Goal: Entertainment & Leisure: Browse casually

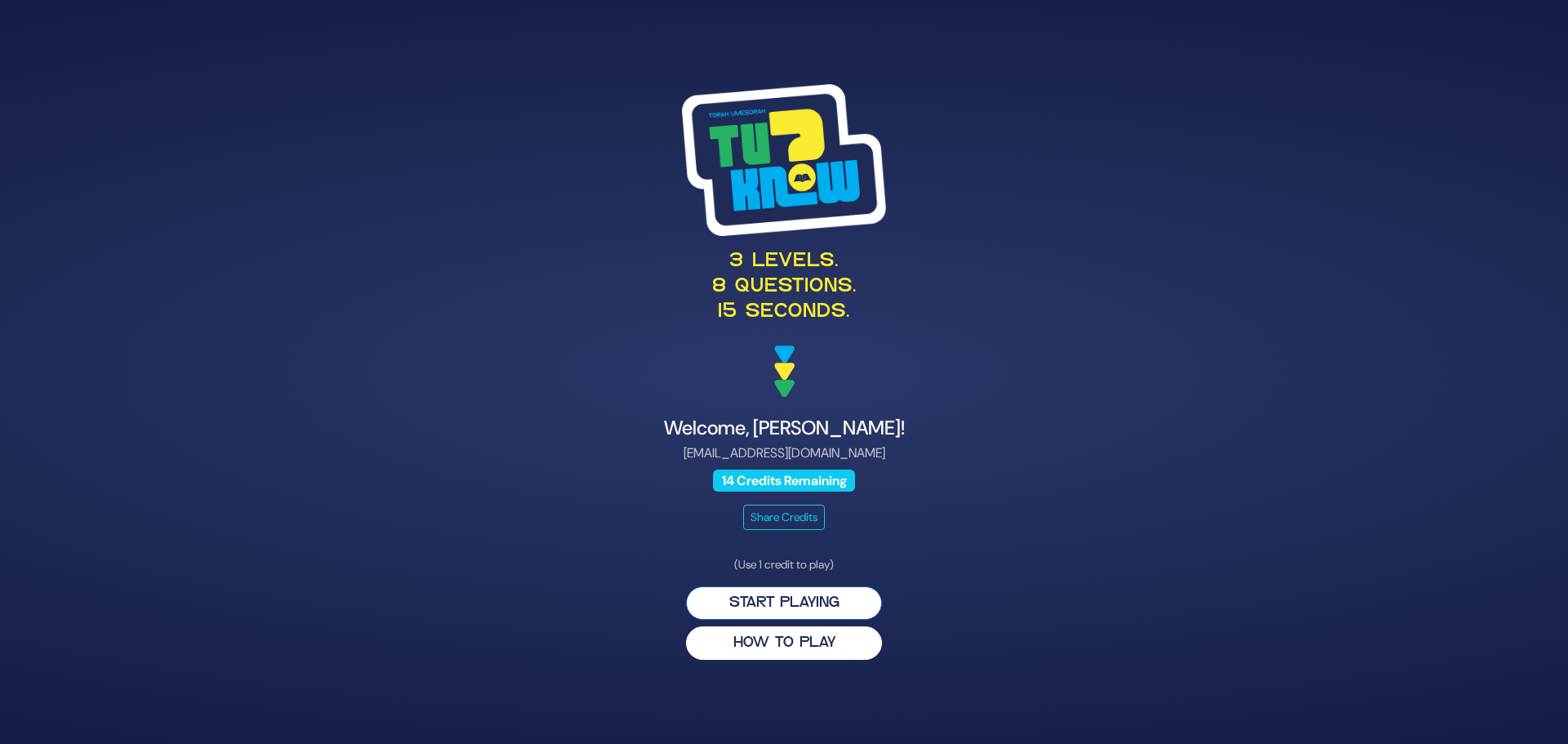
click at [818, 608] on button "Start Playing" at bounding box center [784, 603] width 196 height 33
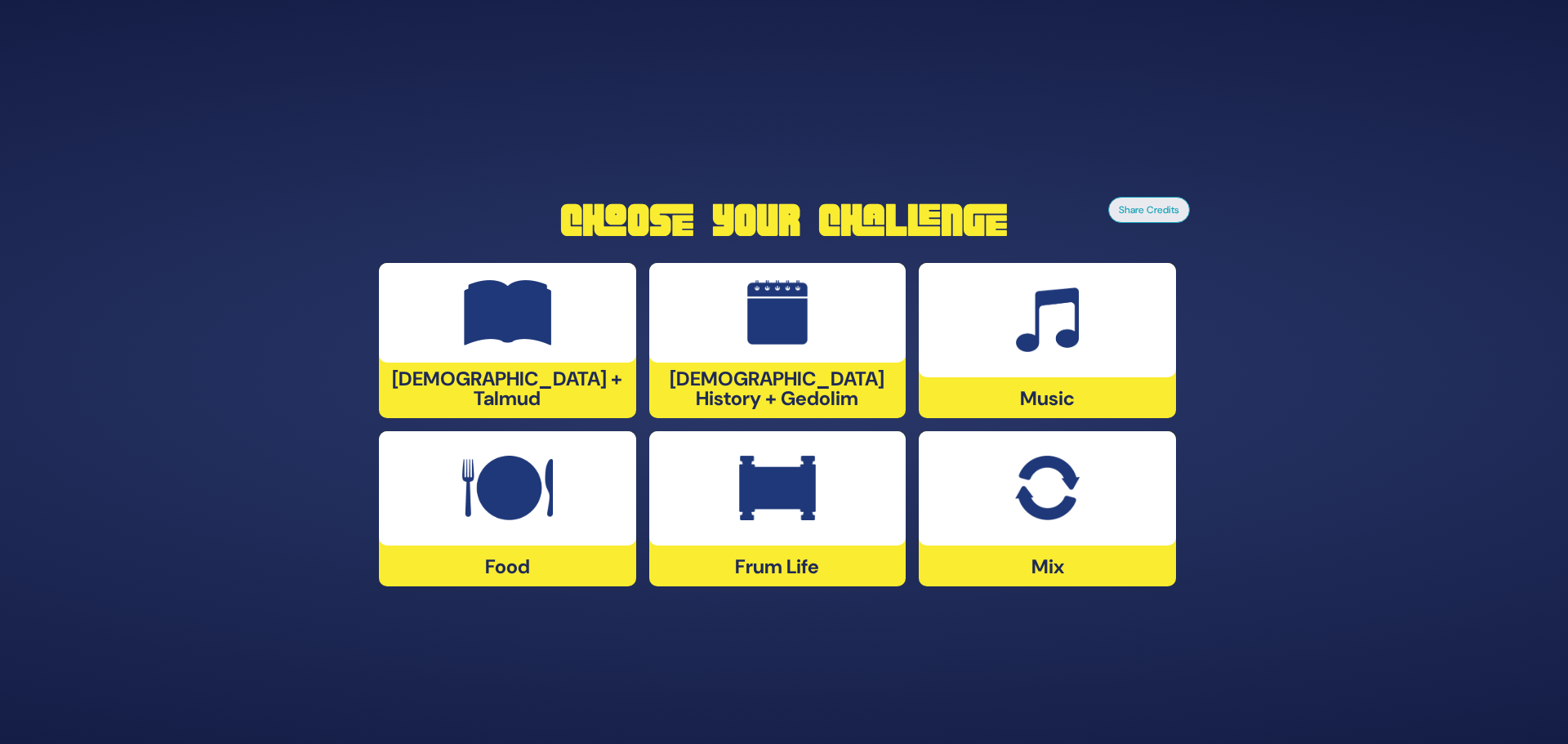
click at [801, 503] on img at bounding box center [777, 488] width 76 height 65
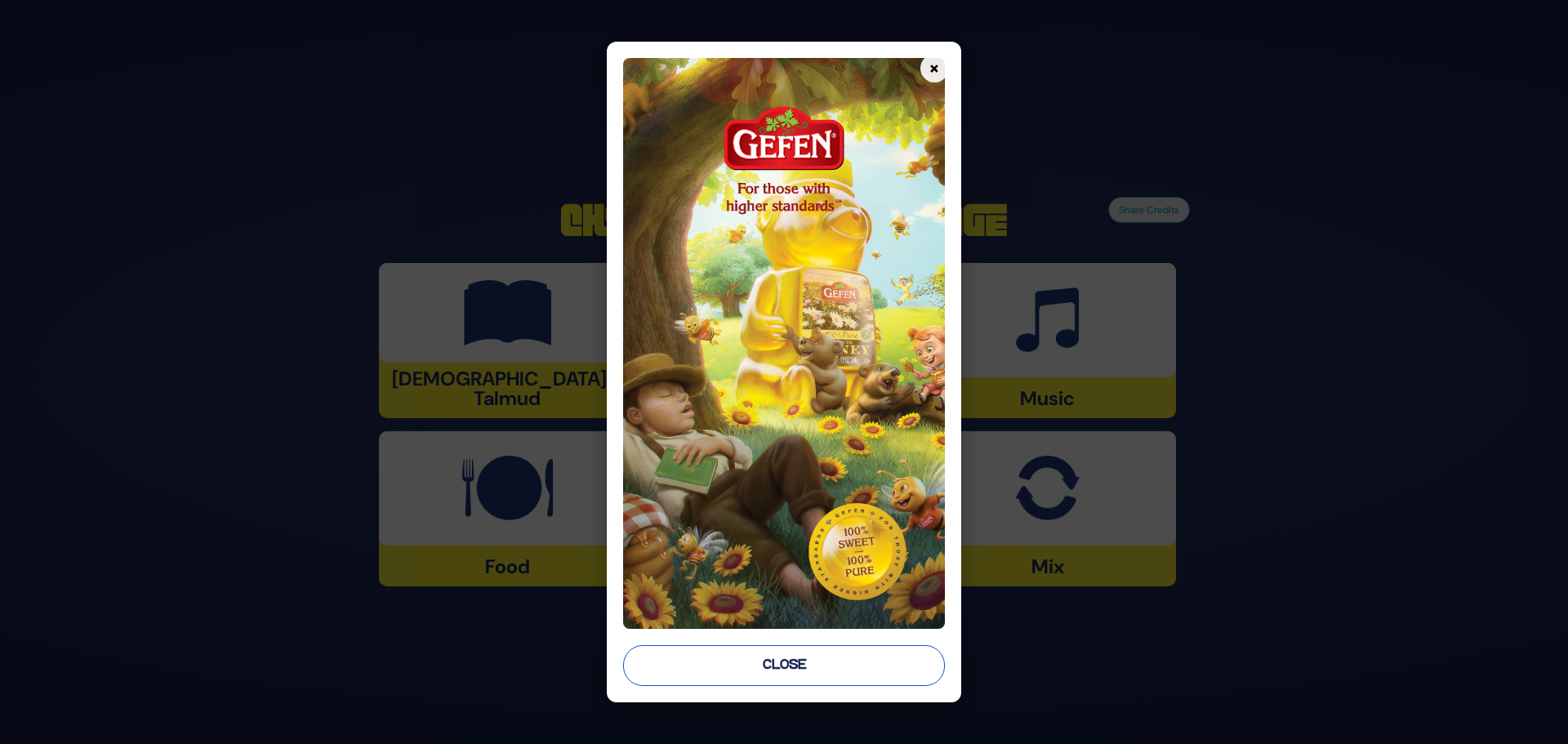
click at [798, 672] on button "Close" at bounding box center [784, 666] width 322 height 41
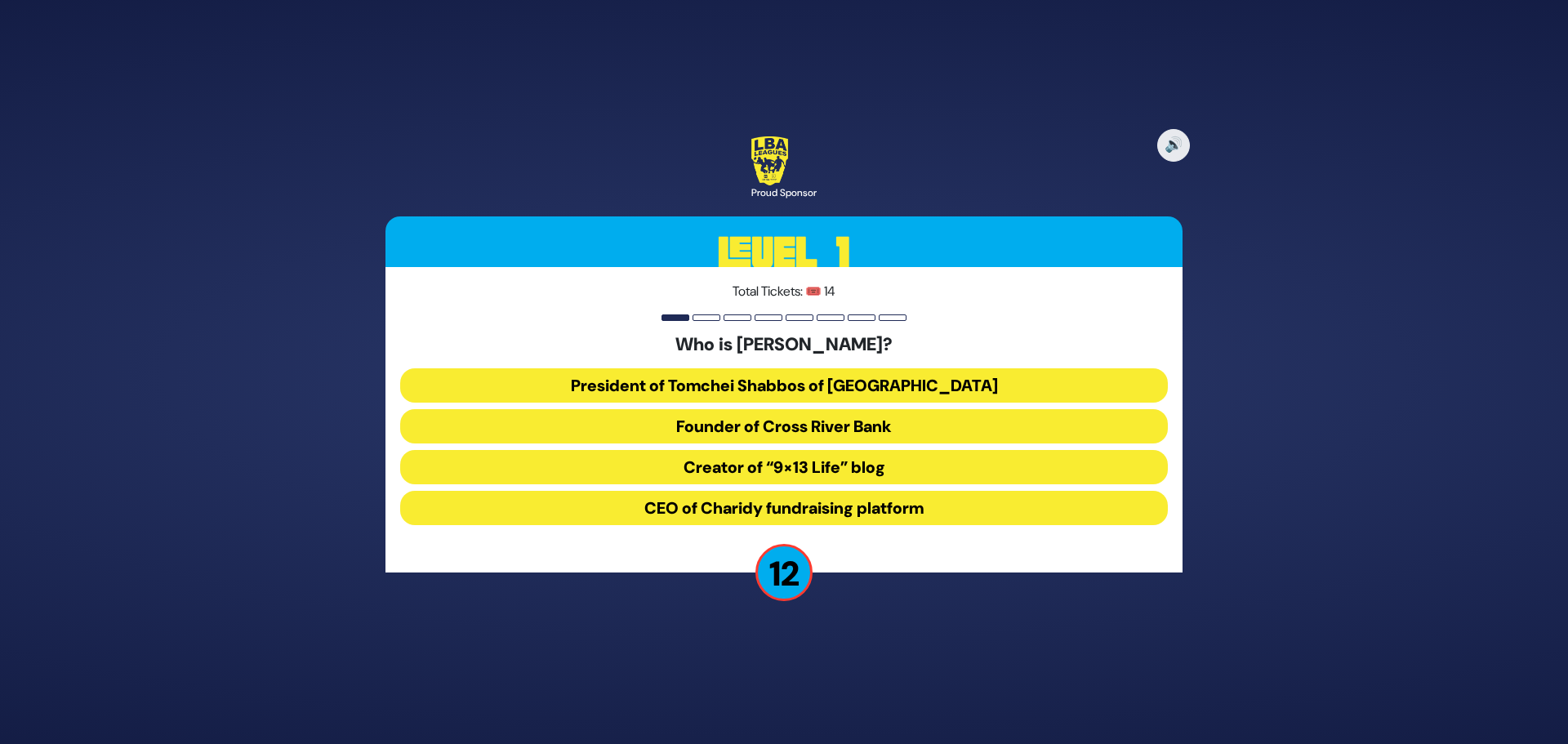
click at [780, 389] on button "President of Tomchei Shabbos of [GEOGRAPHIC_DATA]" at bounding box center [784, 385] width 768 height 34
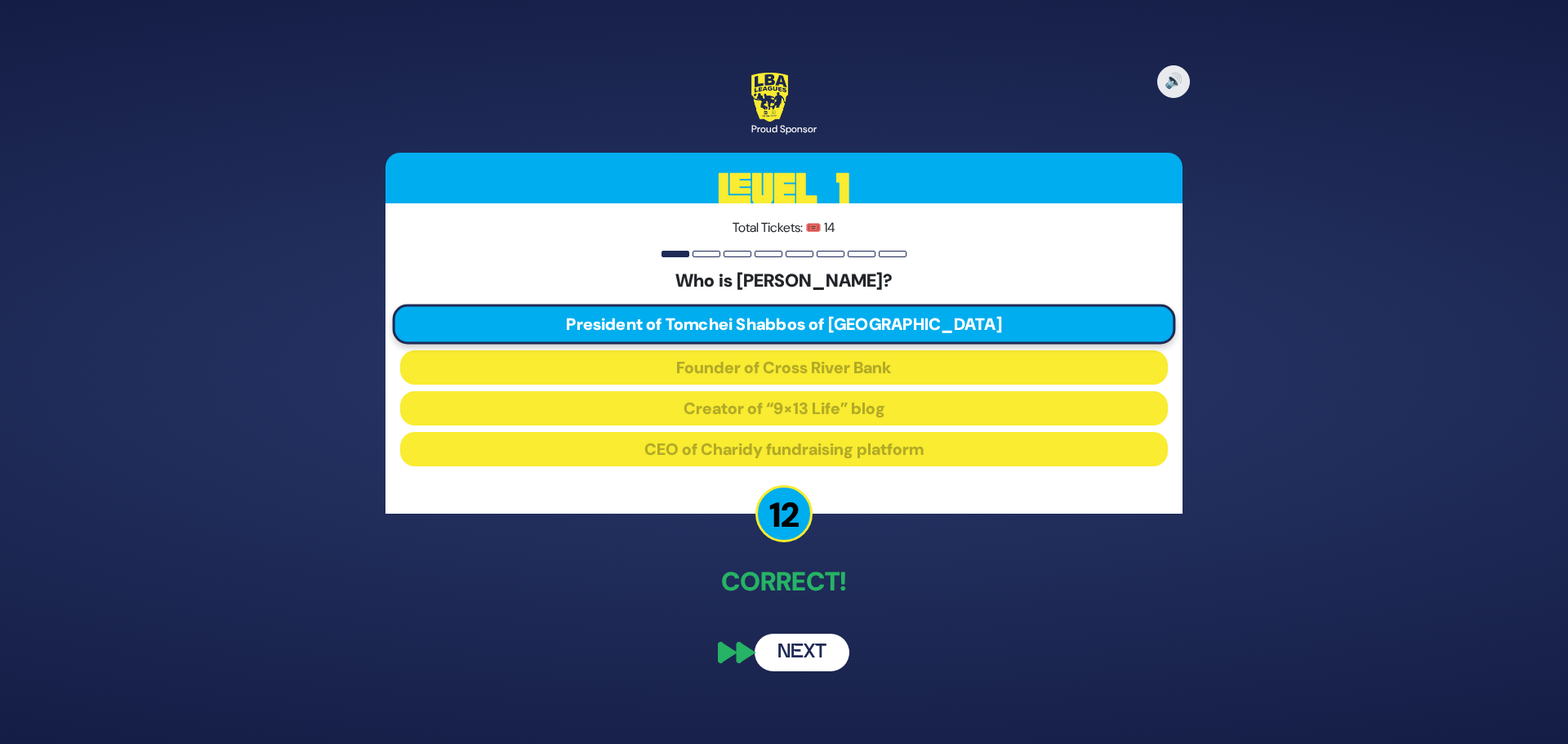
click at [796, 657] on button "Next" at bounding box center [802, 652] width 95 height 38
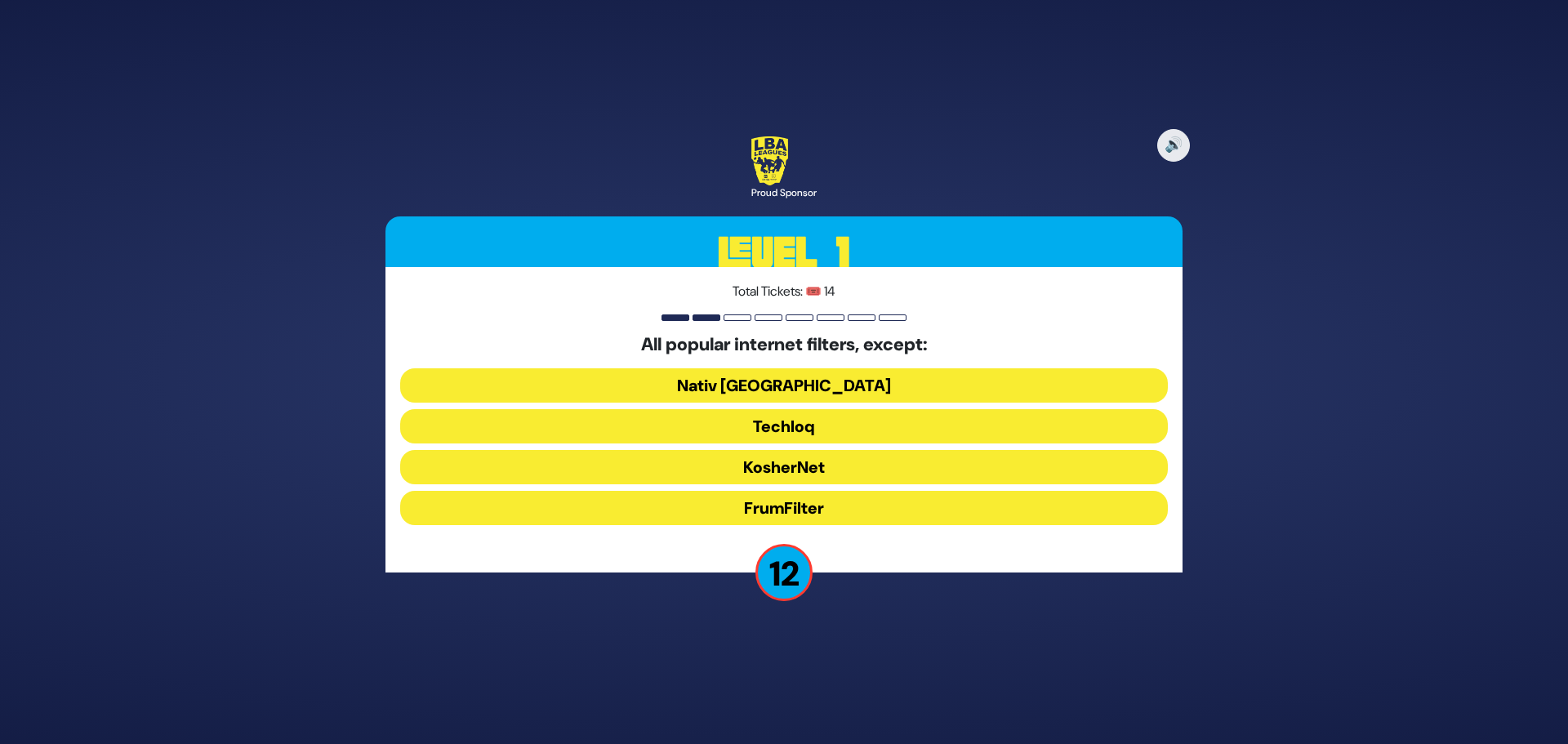
click at [818, 506] on button "FrumFilter" at bounding box center [784, 507] width 768 height 34
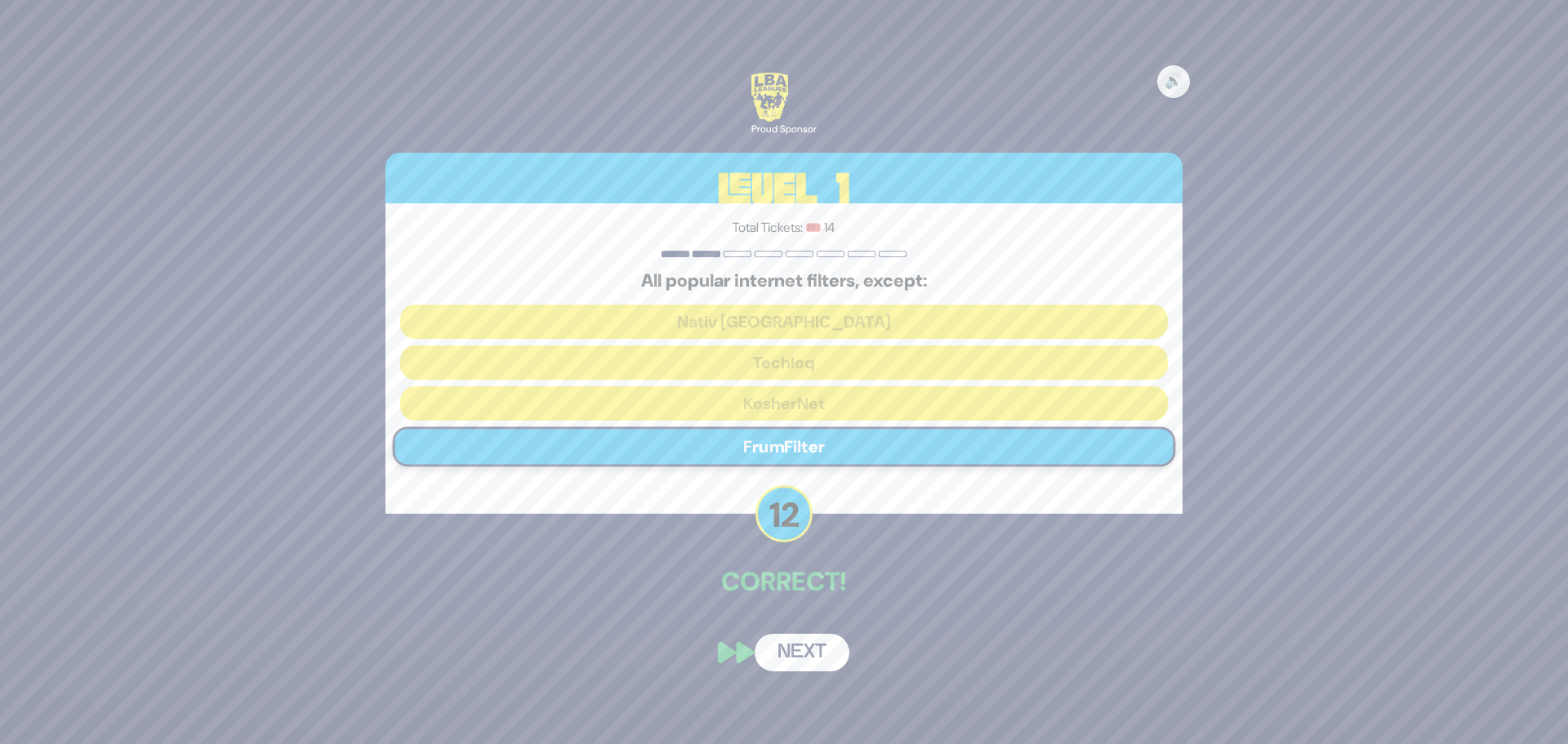
click at [808, 658] on button "Next" at bounding box center [802, 652] width 95 height 38
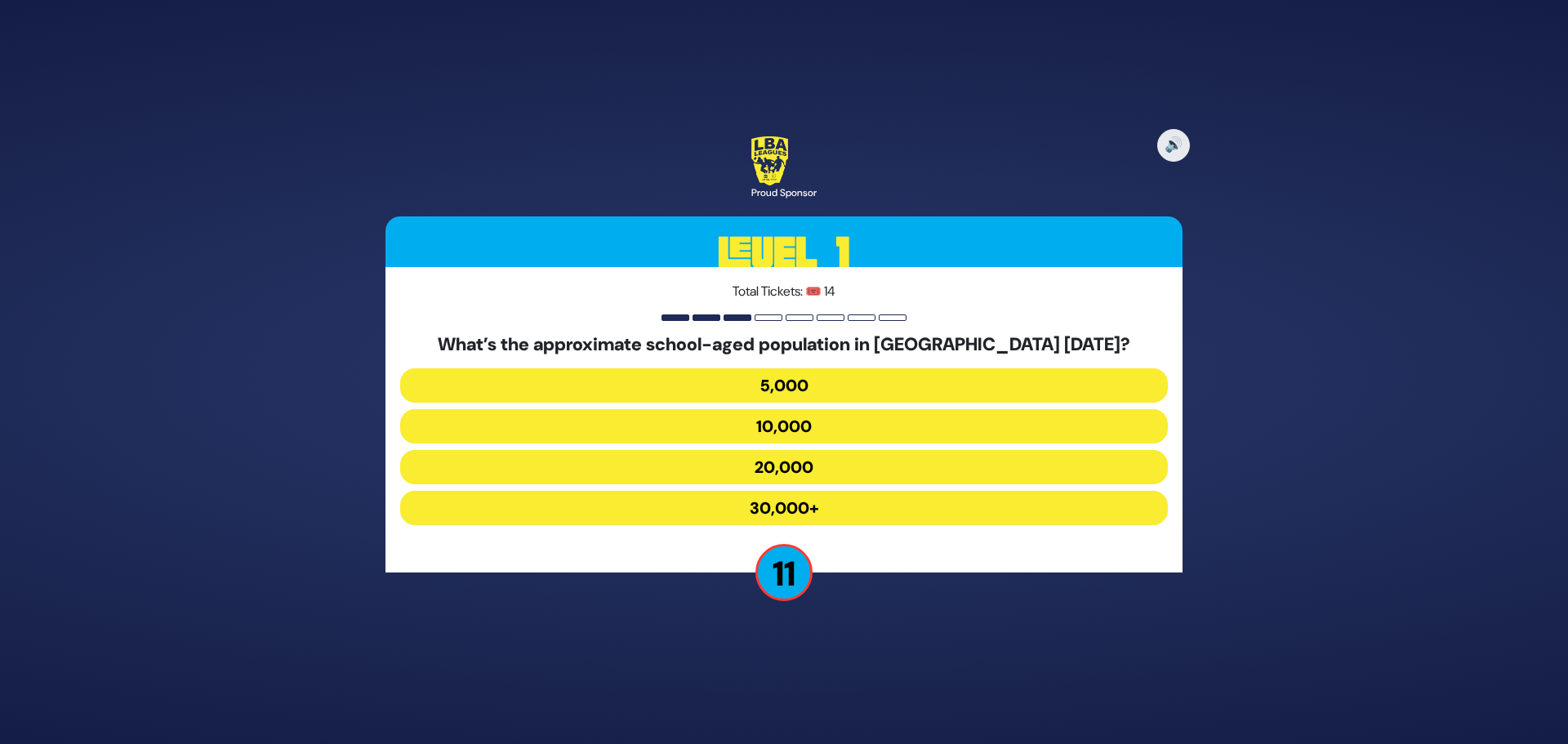
click at [837, 470] on button "20,000" at bounding box center [784, 467] width 768 height 34
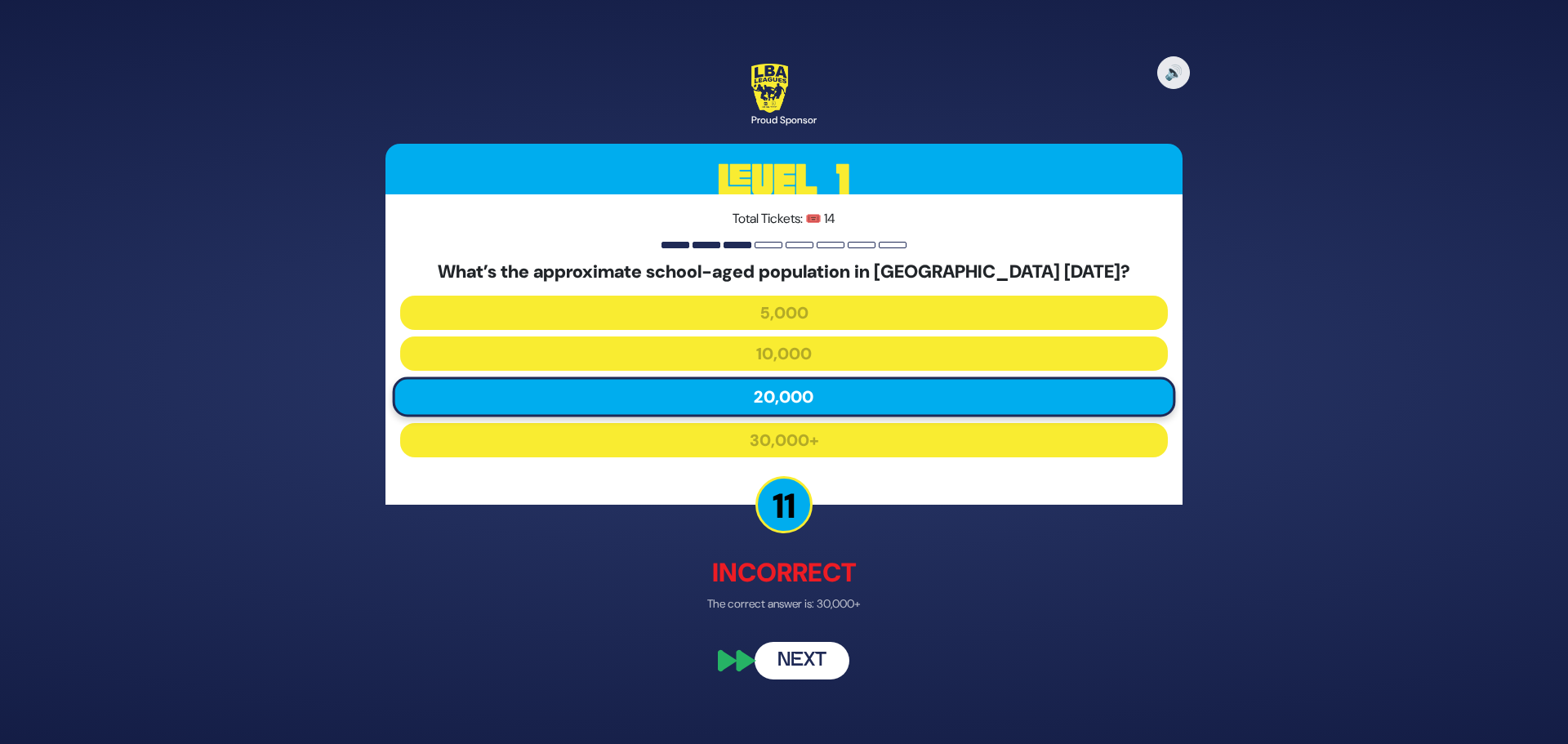
click at [810, 663] on button "Next" at bounding box center [802, 661] width 95 height 38
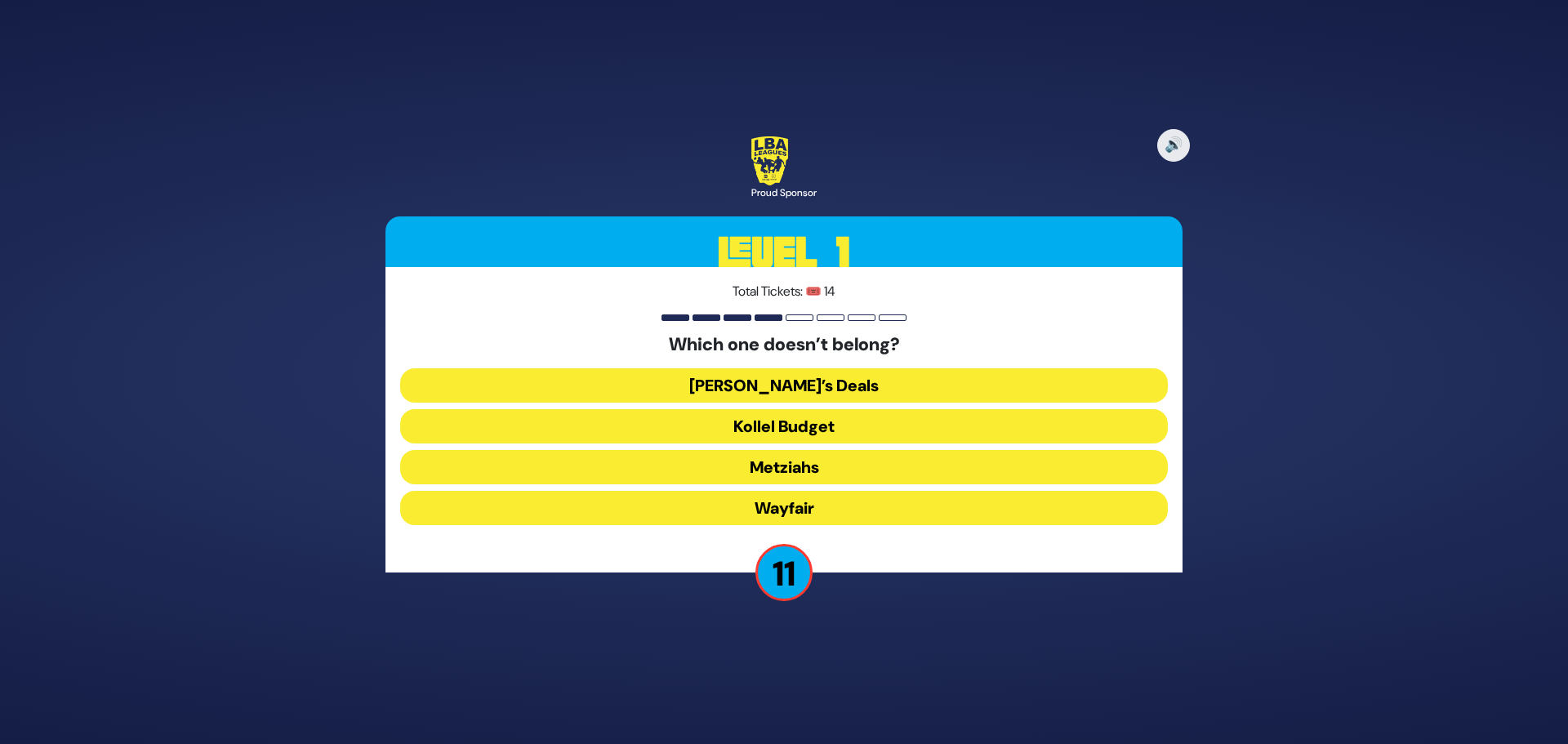
click at [789, 509] on button "Wayfair" at bounding box center [784, 507] width 768 height 34
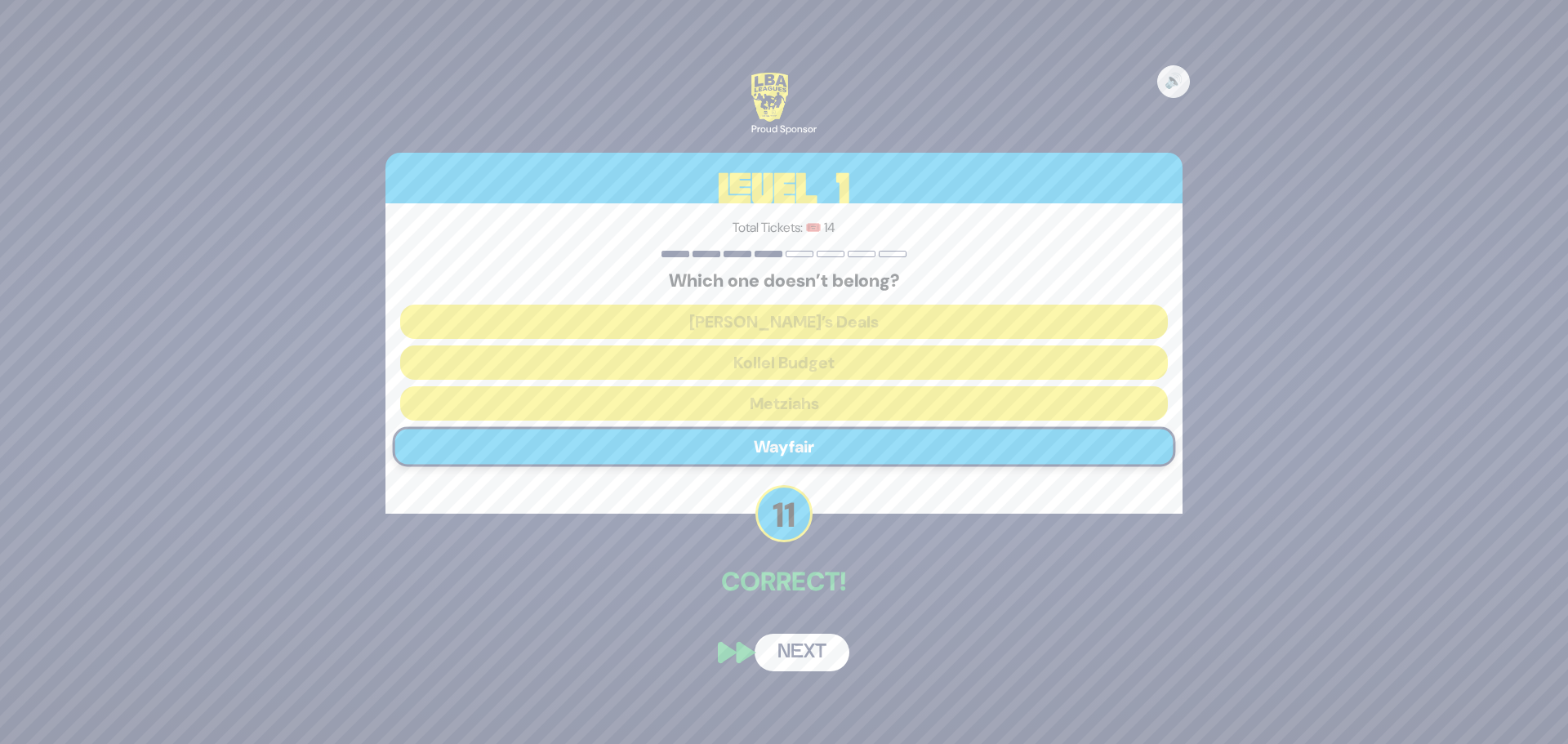
click at [799, 656] on button "Next" at bounding box center [802, 652] width 95 height 38
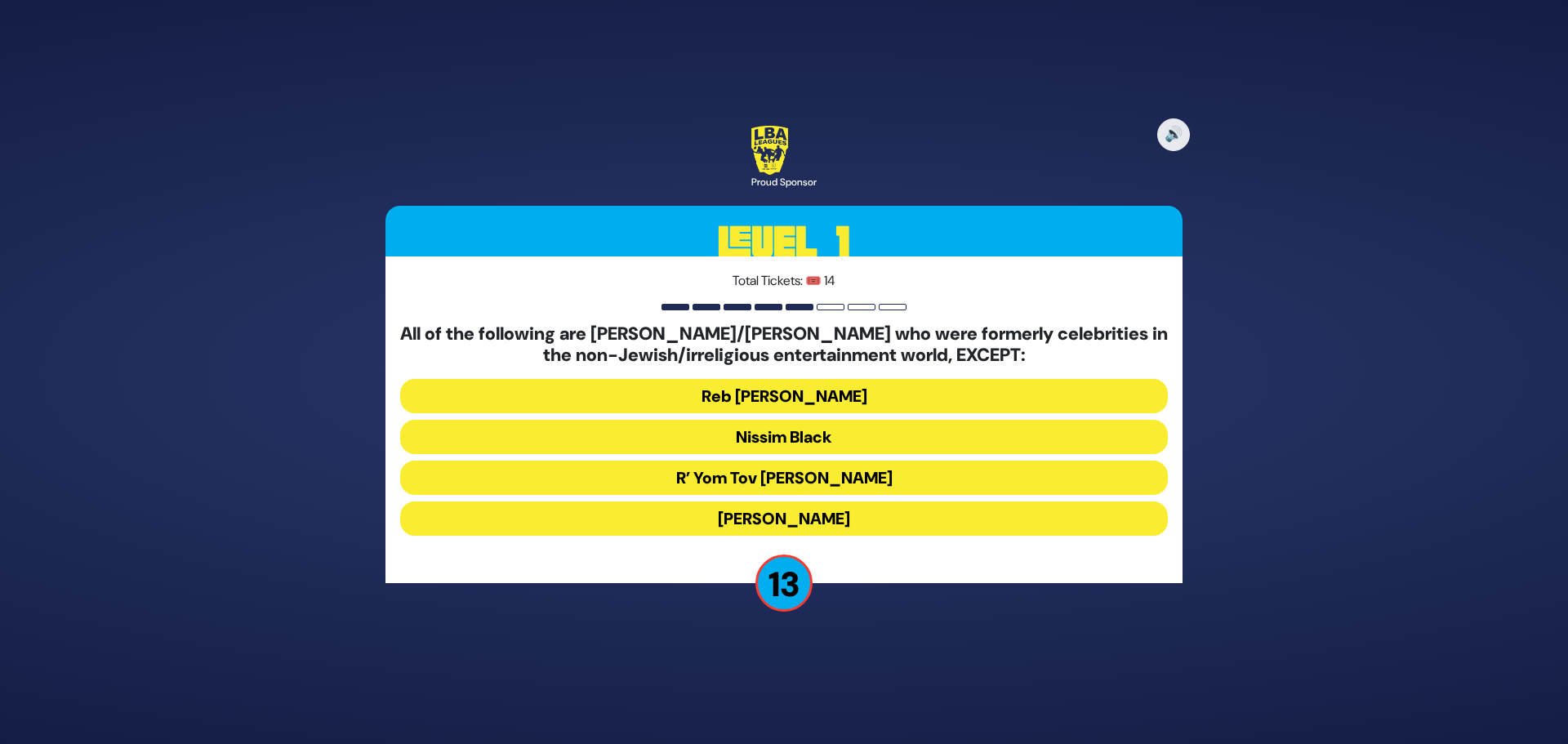
click at [793, 480] on button "R’ Yom Tov [PERSON_NAME]" at bounding box center [784, 477] width 768 height 34
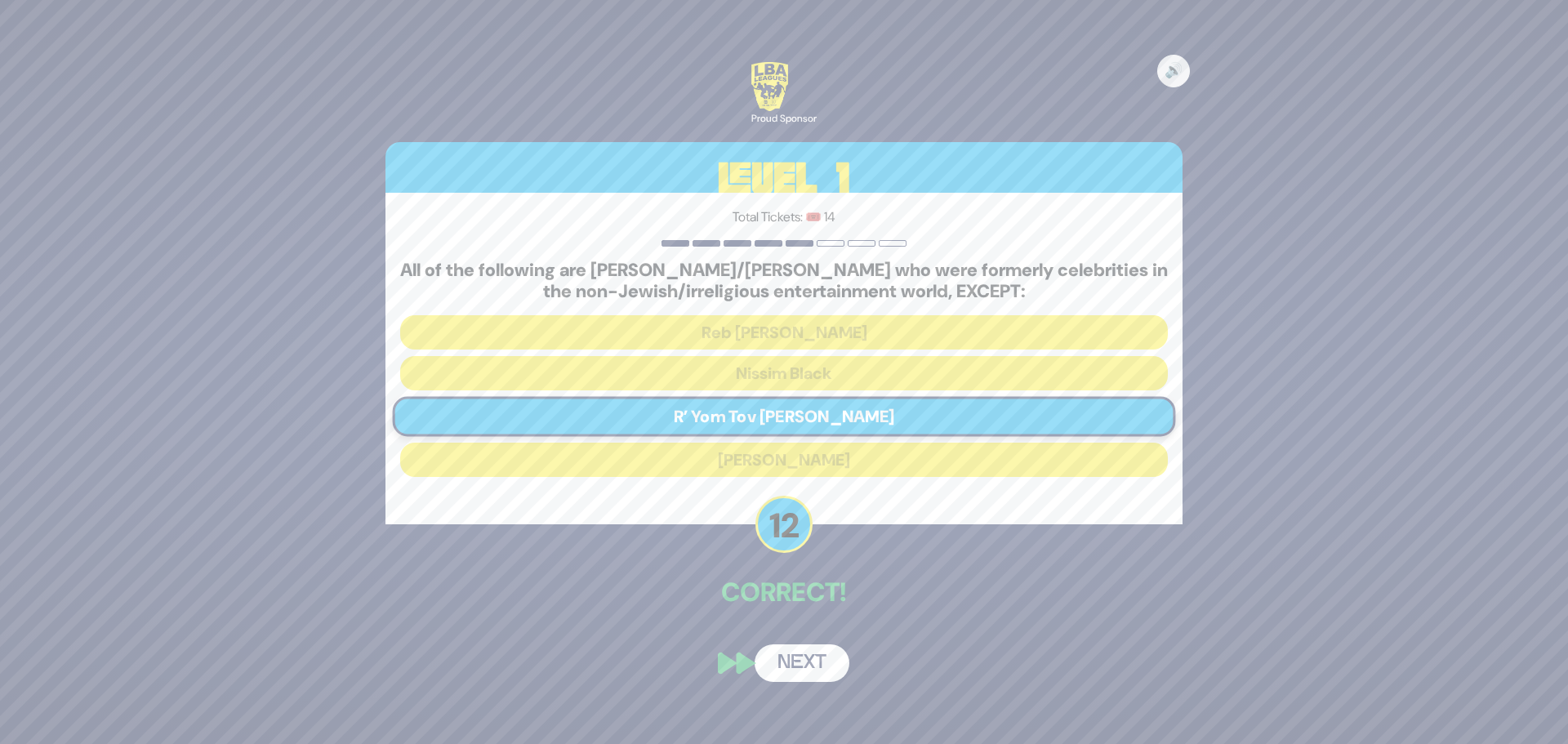
click at [821, 668] on button "Next" at bounding box center [802, 663] width 95 height 38
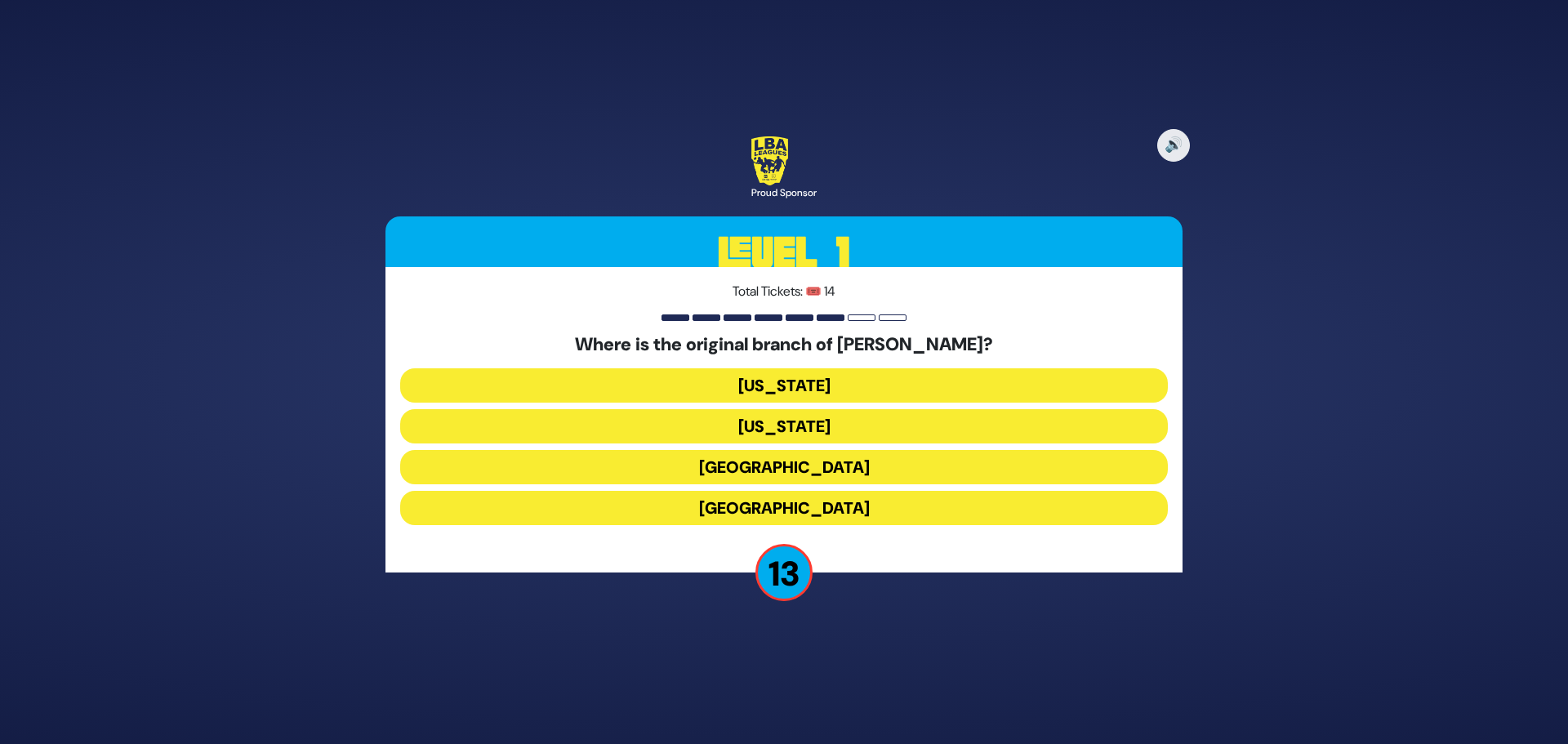
click at [753, 467] on button "[GEOGRAPHIC_DATA]" at bounding box center [784, 467] width 768 height 34
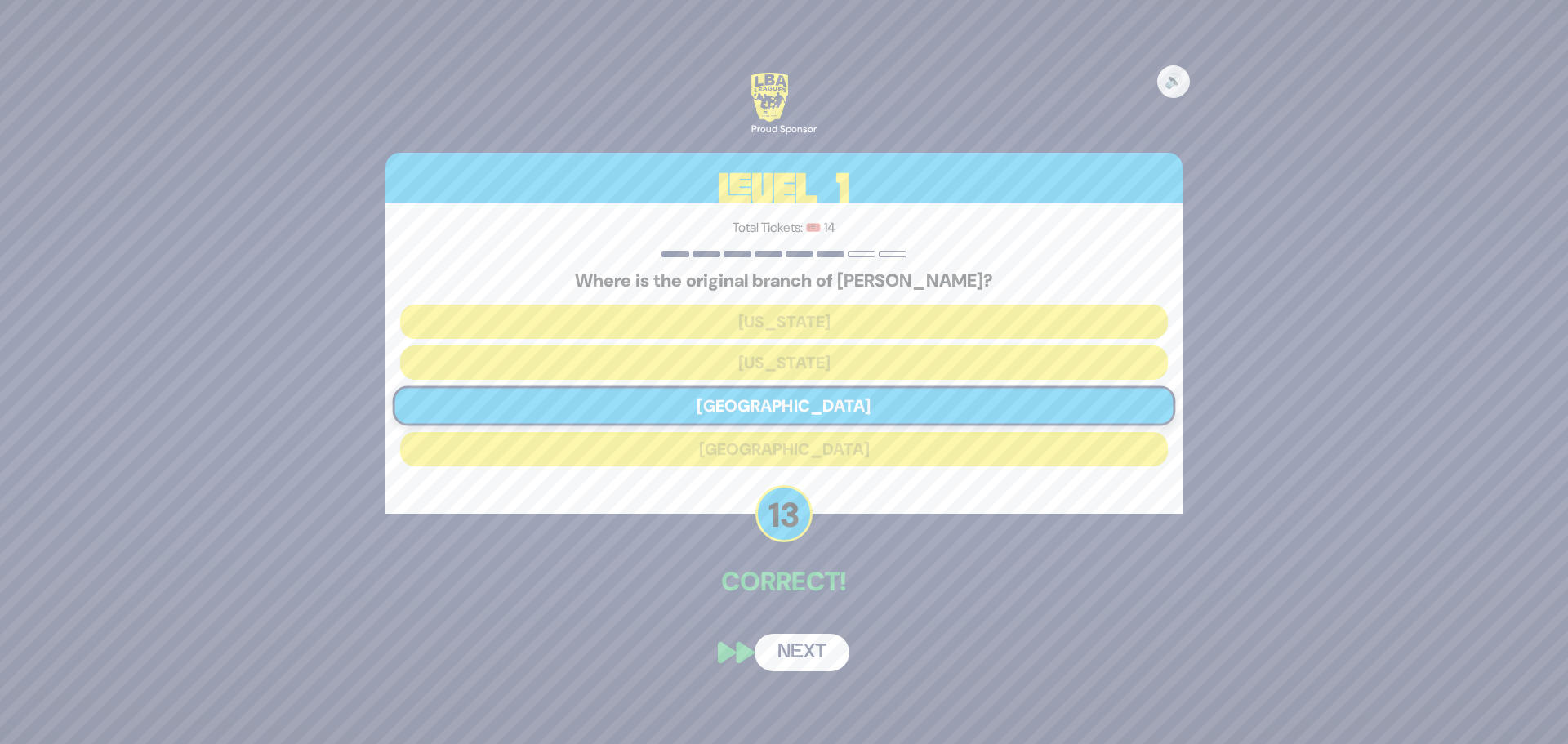
click at [820, 653] on button "Next" at bounding box center [802, 652] width 95 height 38
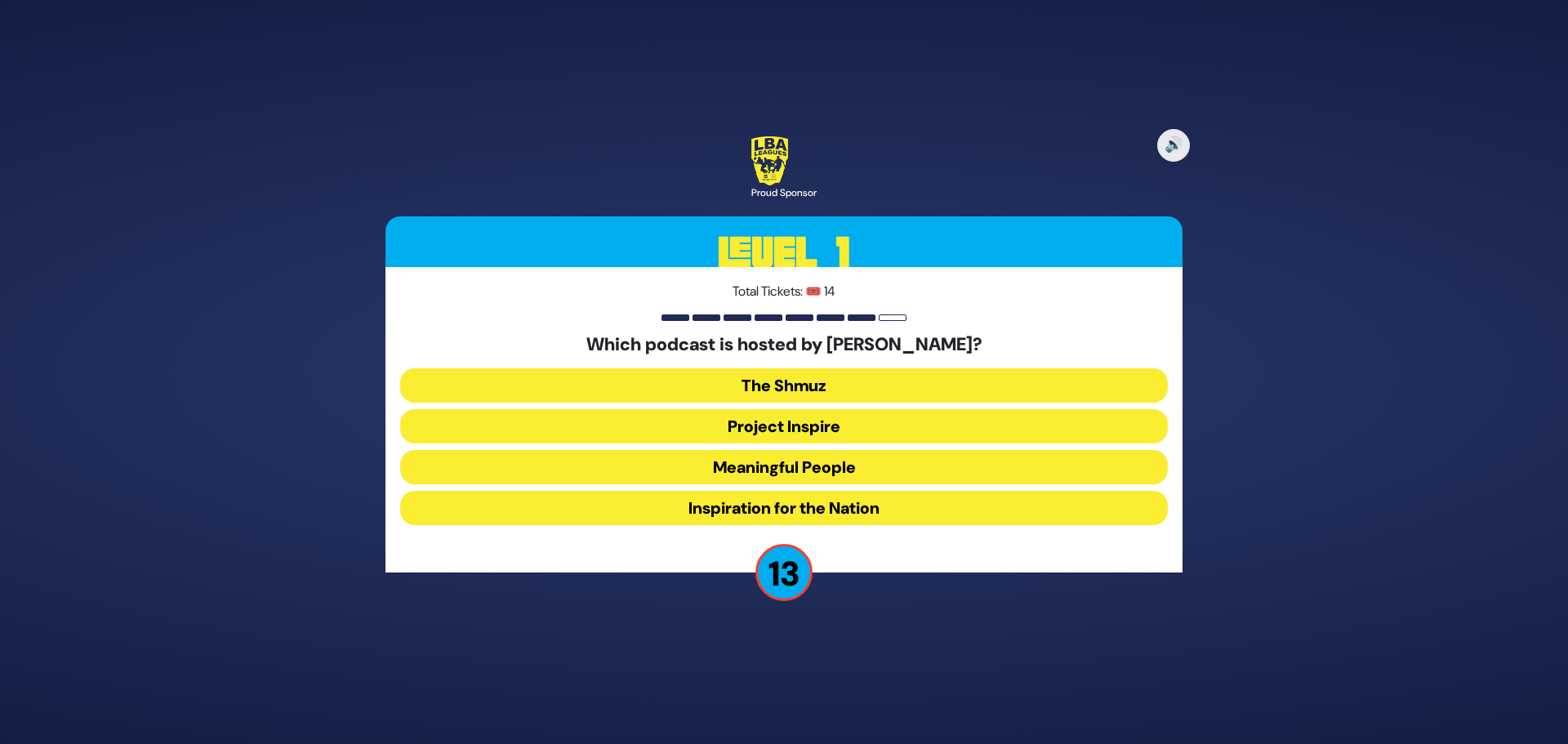
click at [738, 466] on button "Meaningful People" at bounding box center [784, 467] width 768 height 34
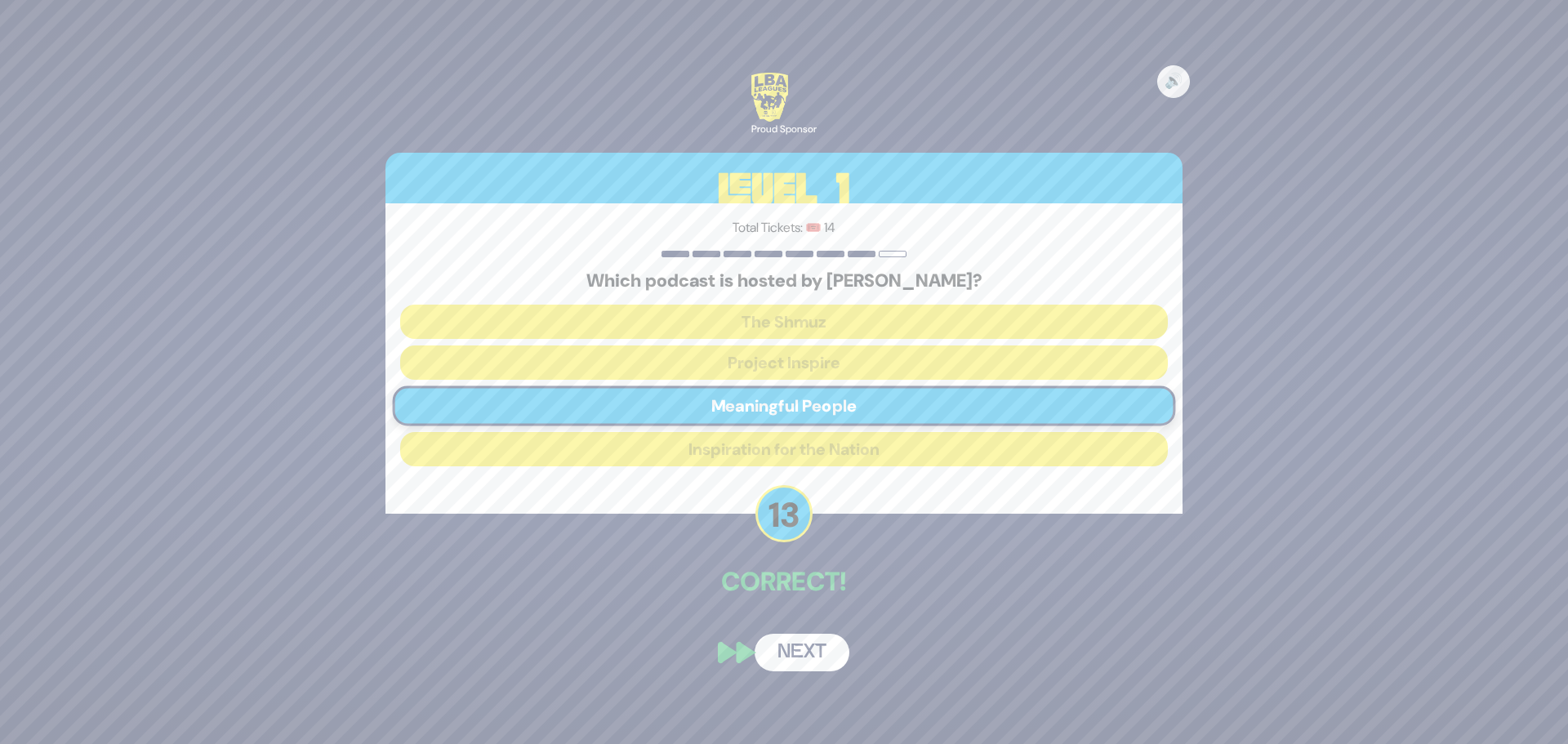
click at [805, 646] on button "Next" at bounding box center [802, 652] width 95 height 38
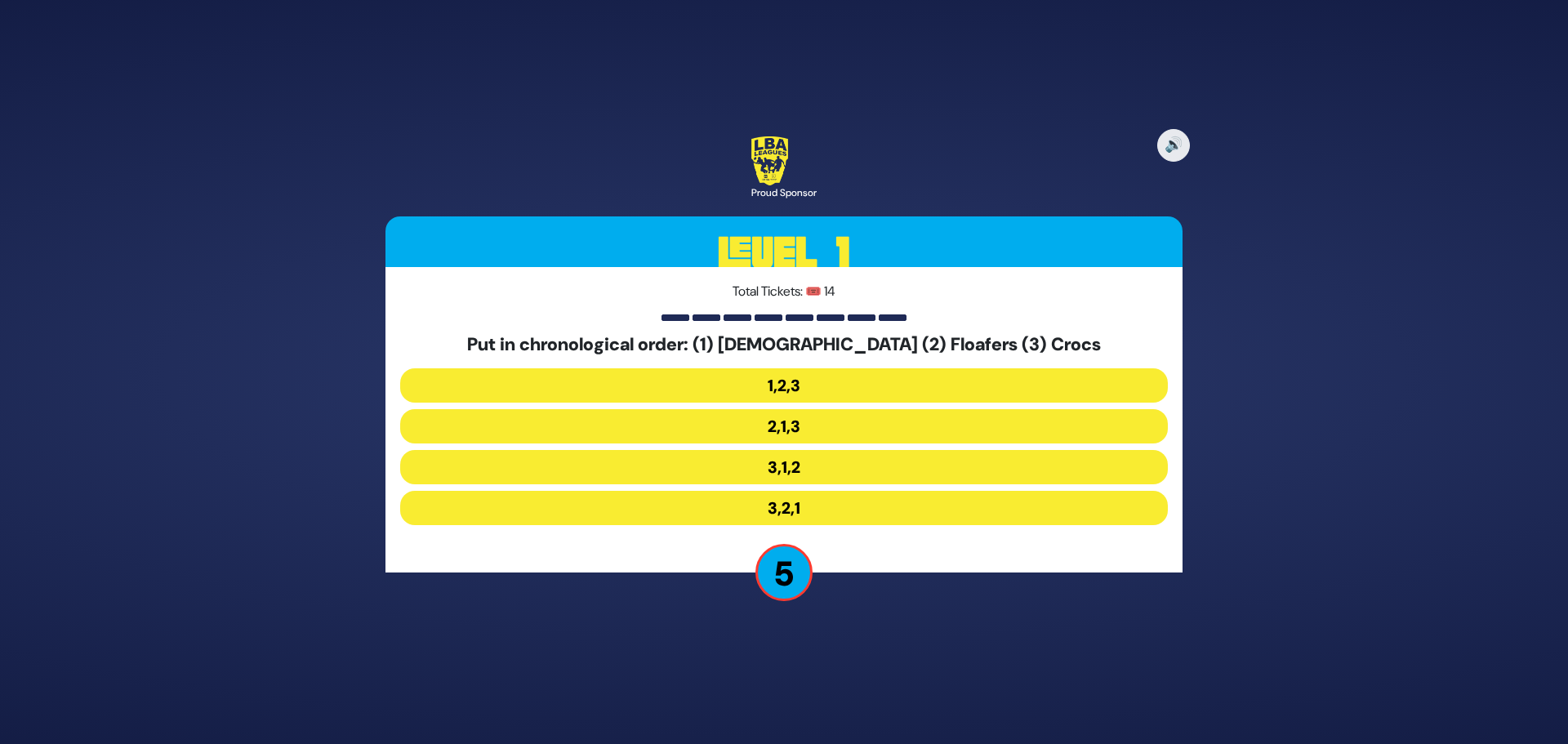
click at [803, 512] on button "3,2,1" at bounding box center [784, 507] width 768 height 34
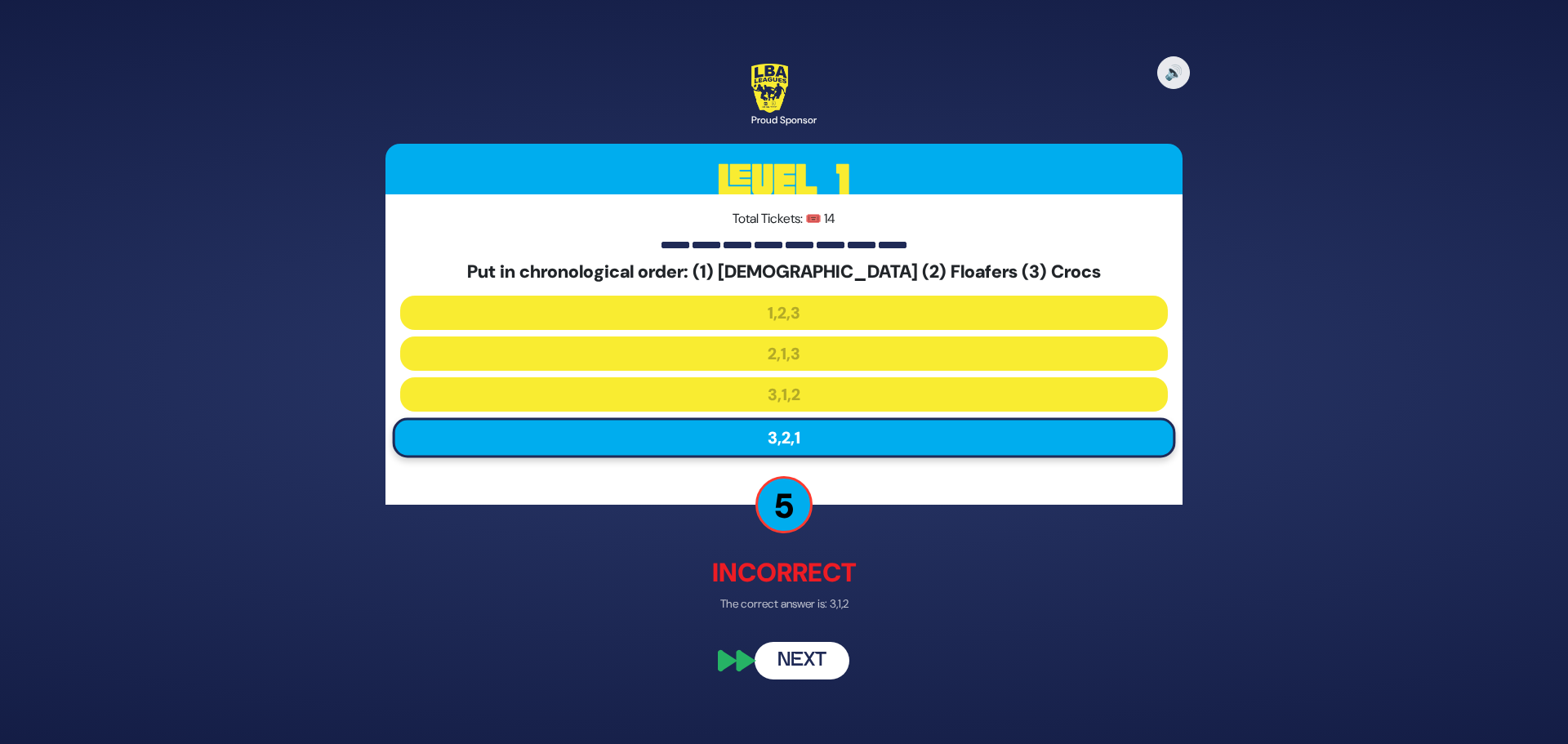
click at [815, 663] on button "Next" at bounding box center [802, 661] width 95 height 38
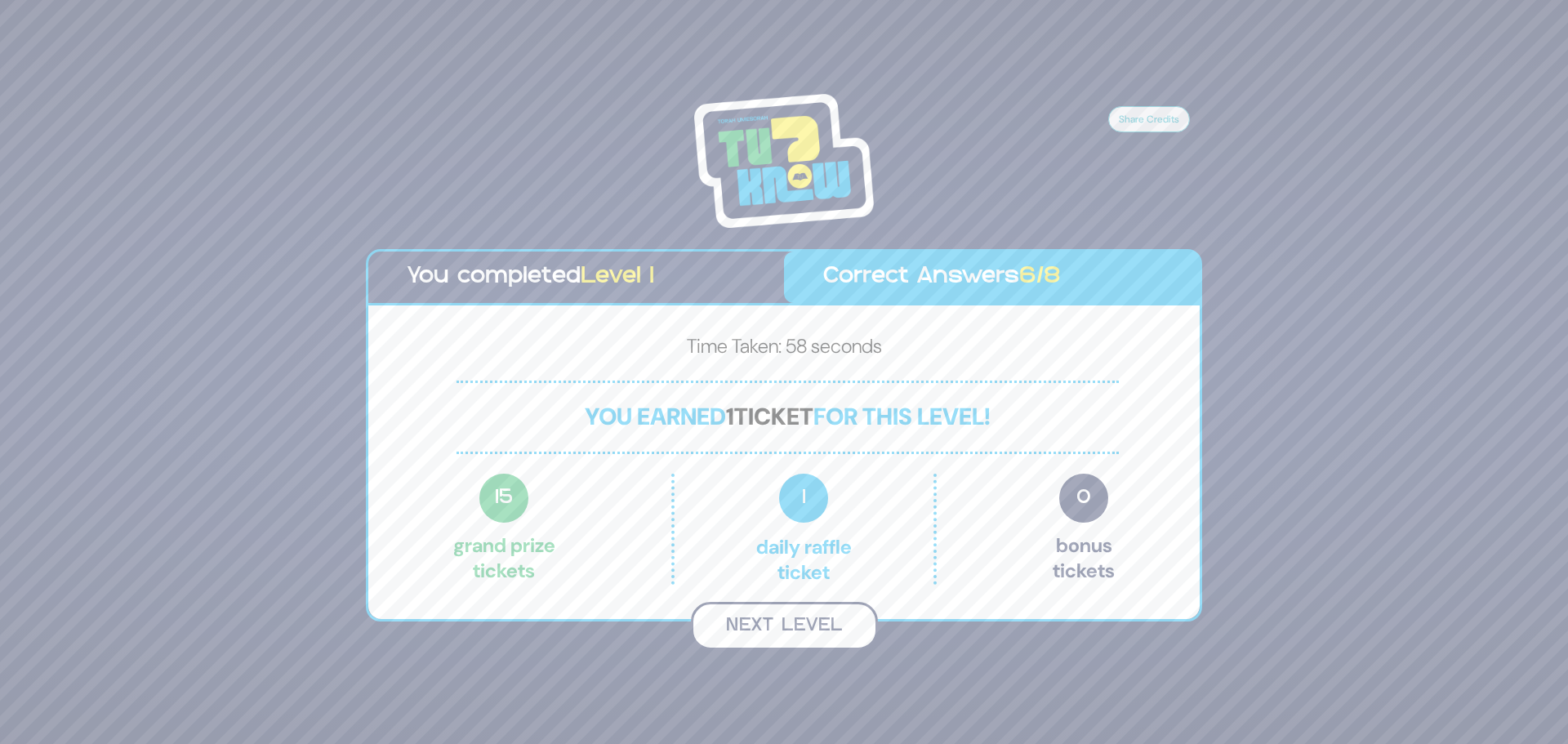
click at [807, 633] on button "Next Level" at bounding box center [784, 626] width 187 height 48
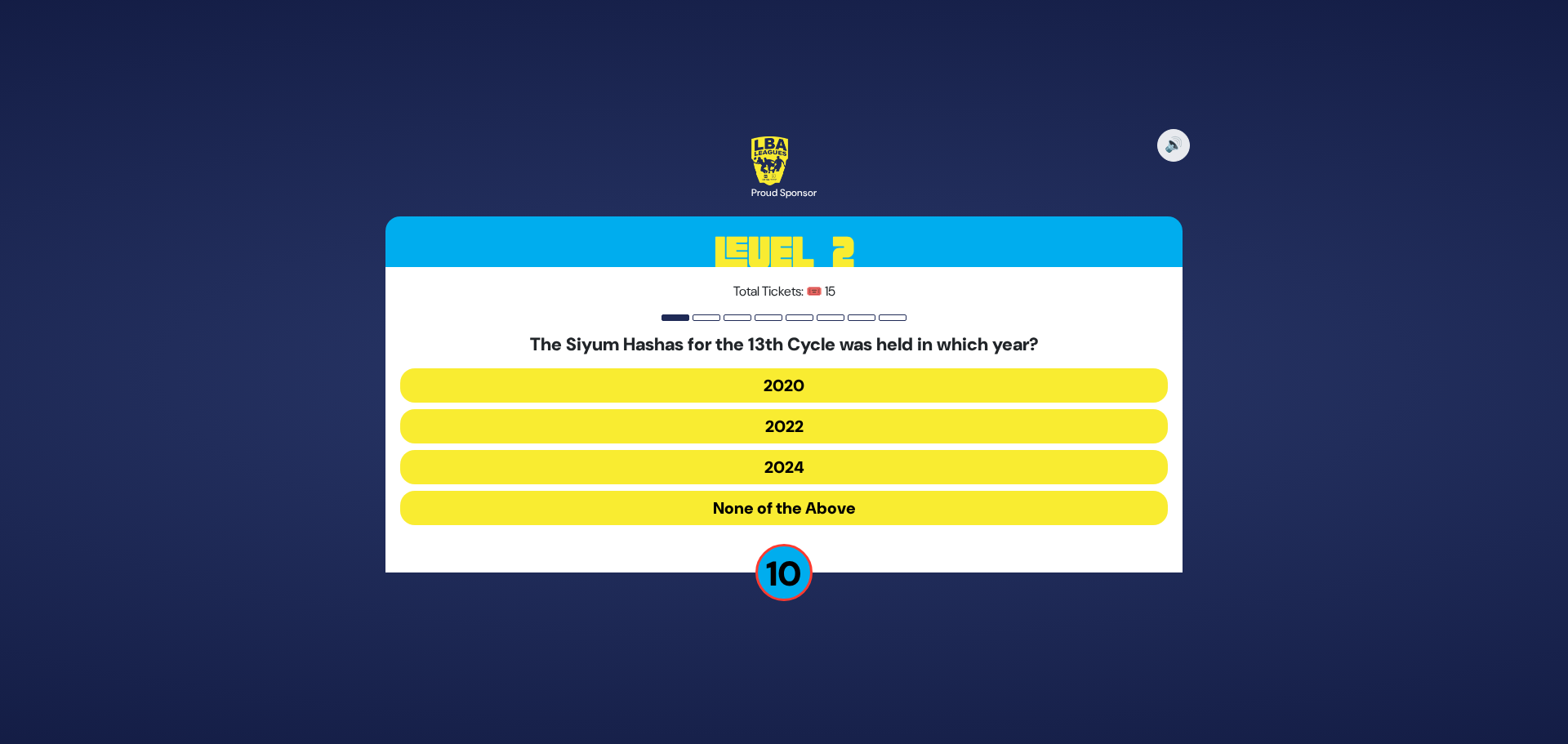
click at [803, 385] on button "2020" at bounding box center [784, 385] width 768 height 34
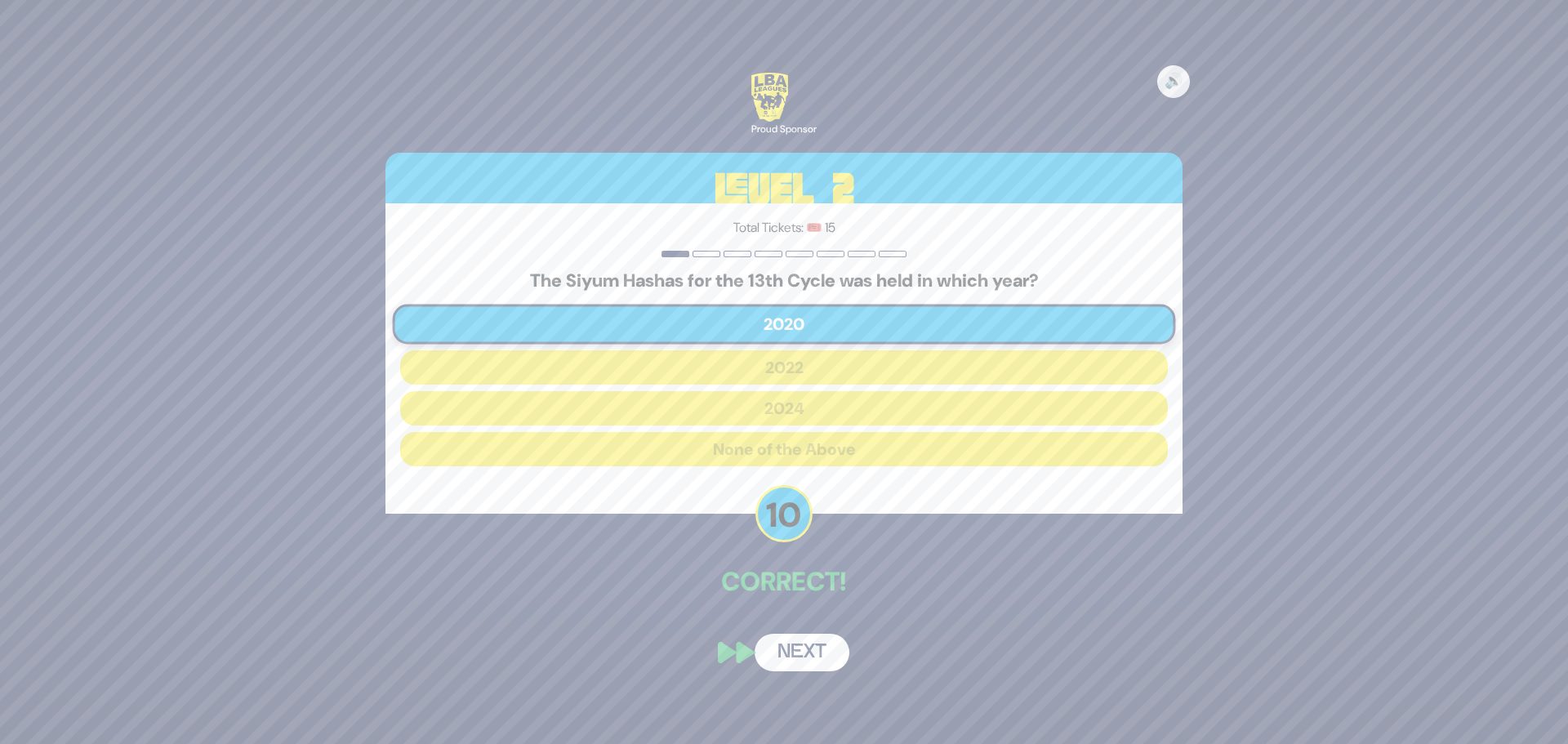
click at [803, 651] on button "Next" at bounding box center [802, 652] width 95 height 38
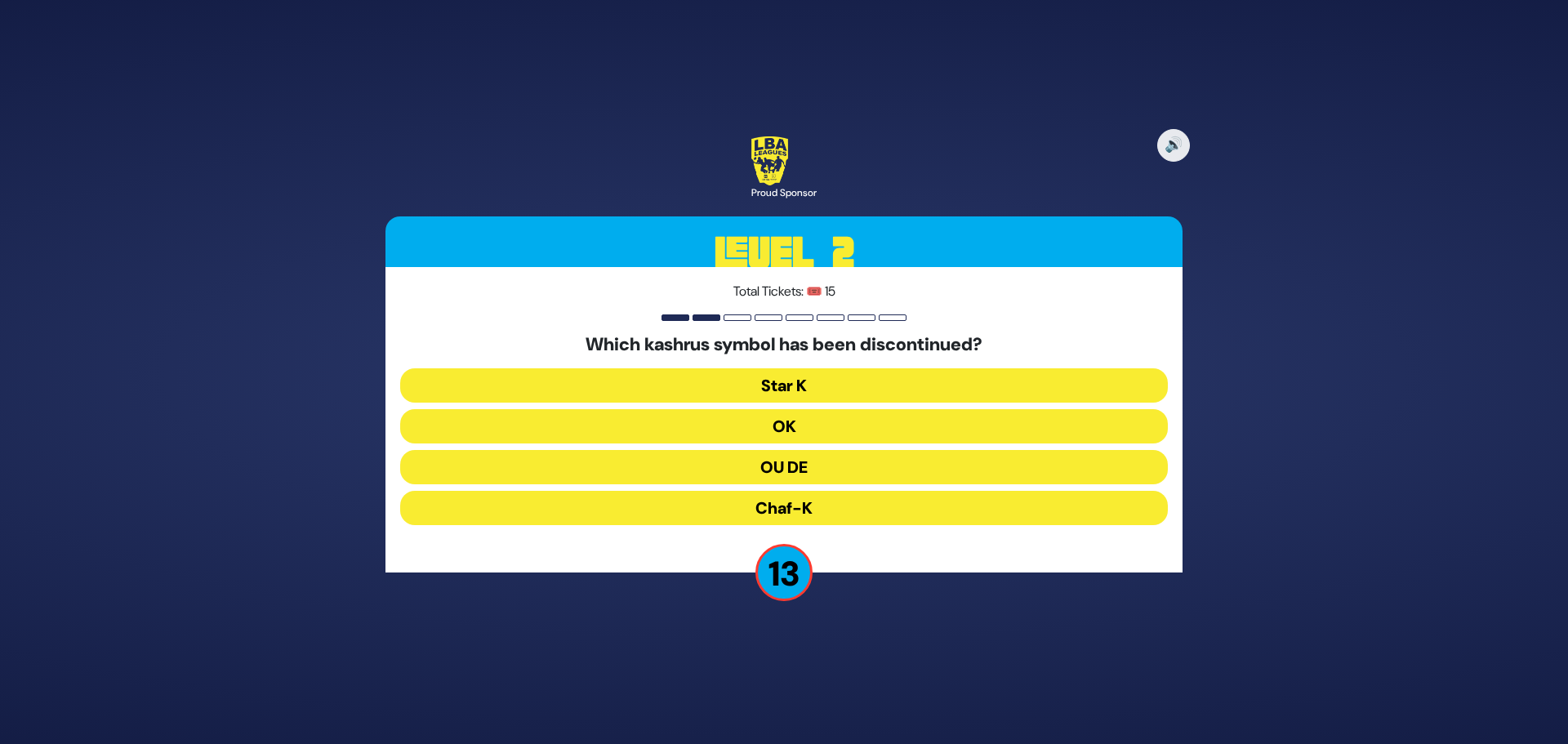
click at [752, 471] on button "OU DE" at bounding box center [784, 467] width 768 height 34
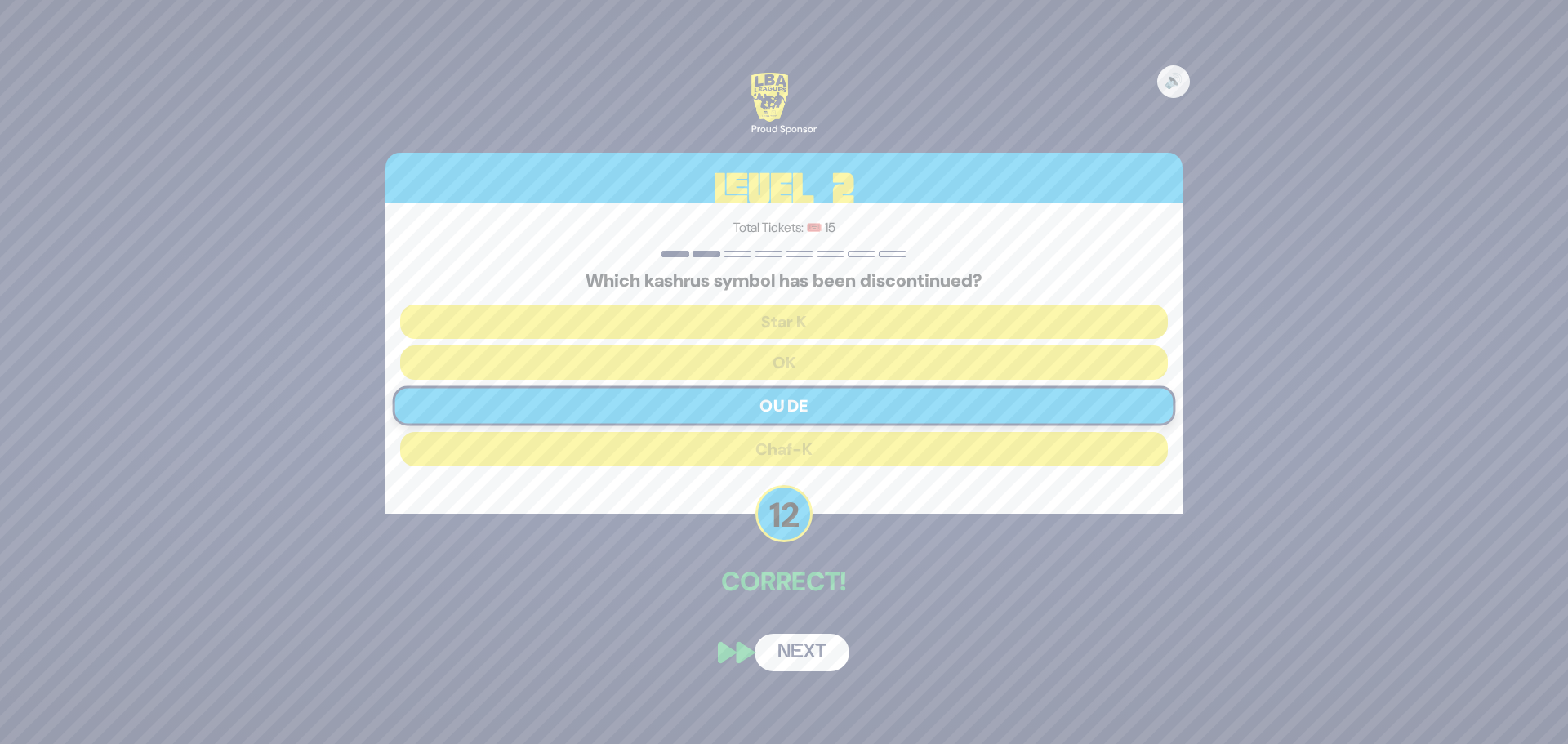
click at [811, 652] on button "Next" at bounding box center [802, 652] width 95 height 38
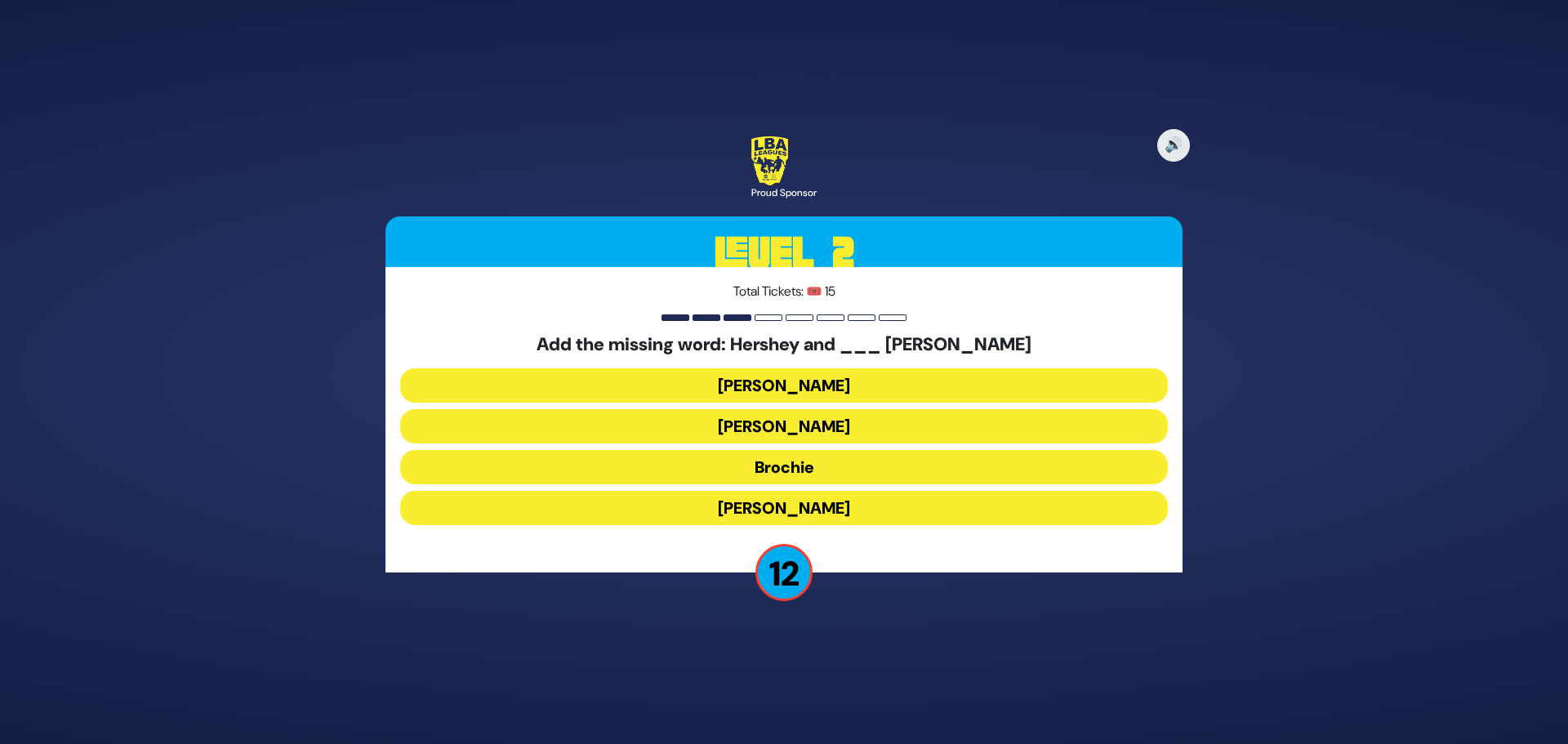
click at [779, 388] on button "[PERSON_NAME]" at bounding box center [784, 385] width 768 height 34
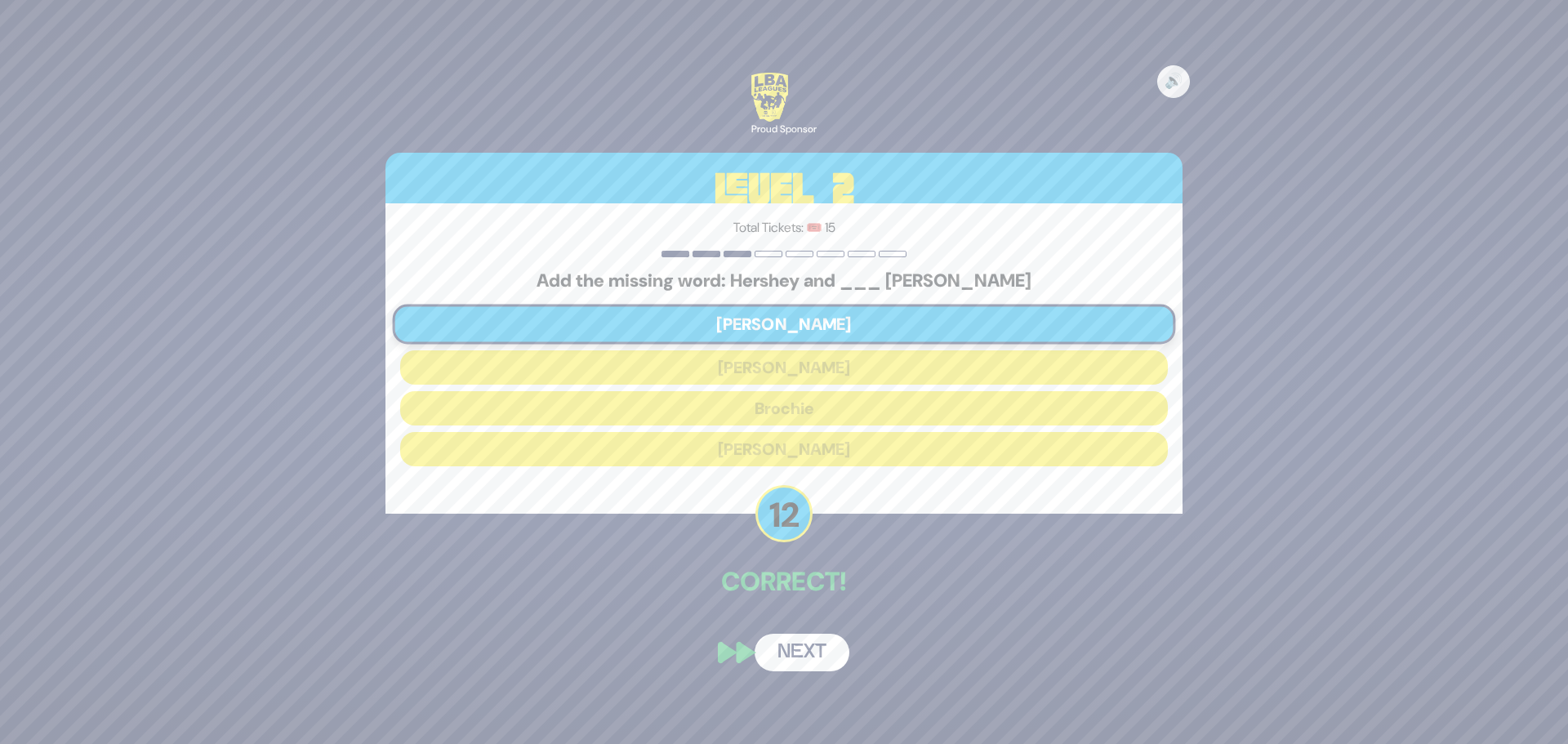
click at [815, 650] on button "Next" at bounding box center [802, 652] width 95 height 38
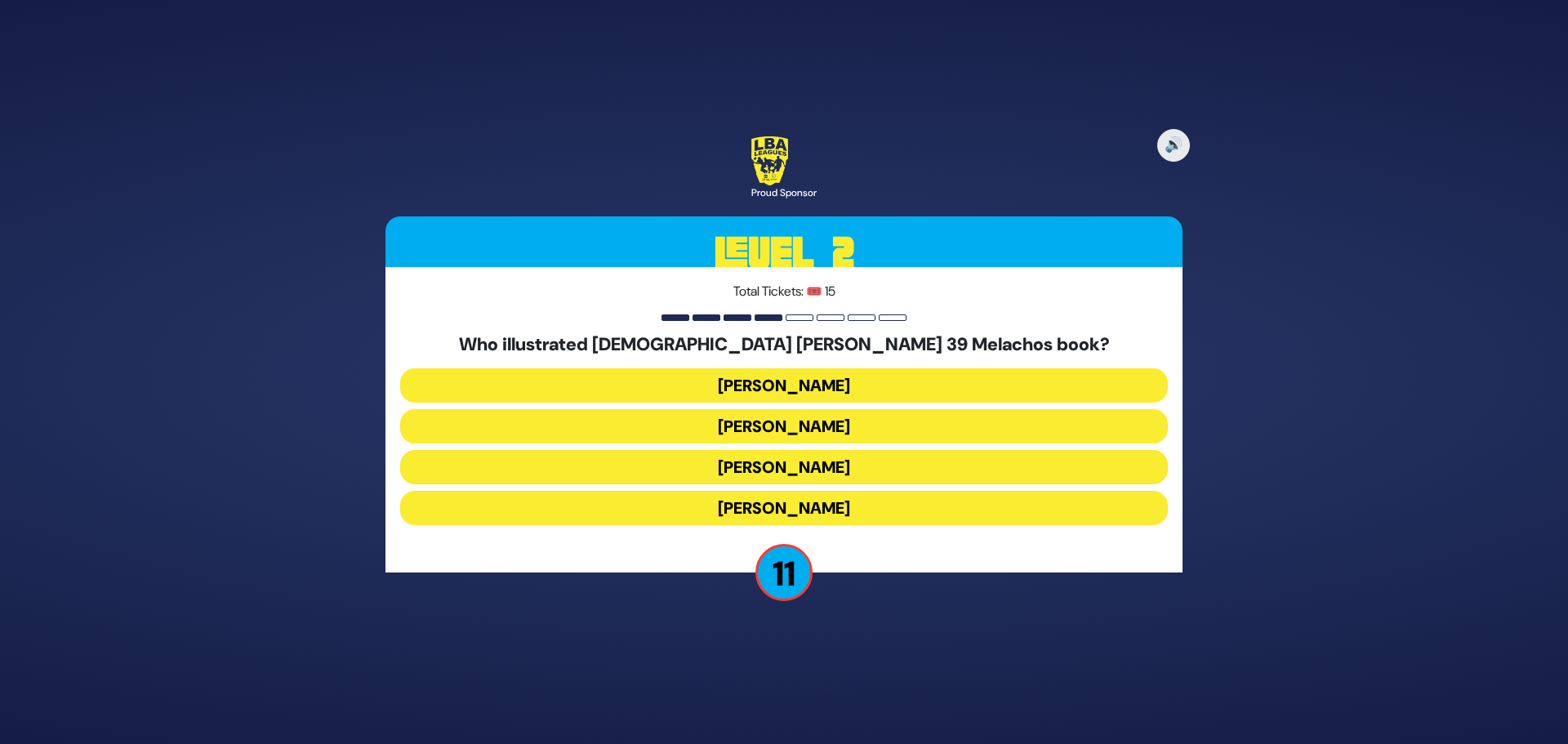
click at [699, 382] on button "[PERSON_NAME]" at bounding box center [784, 385] width 768 height 34
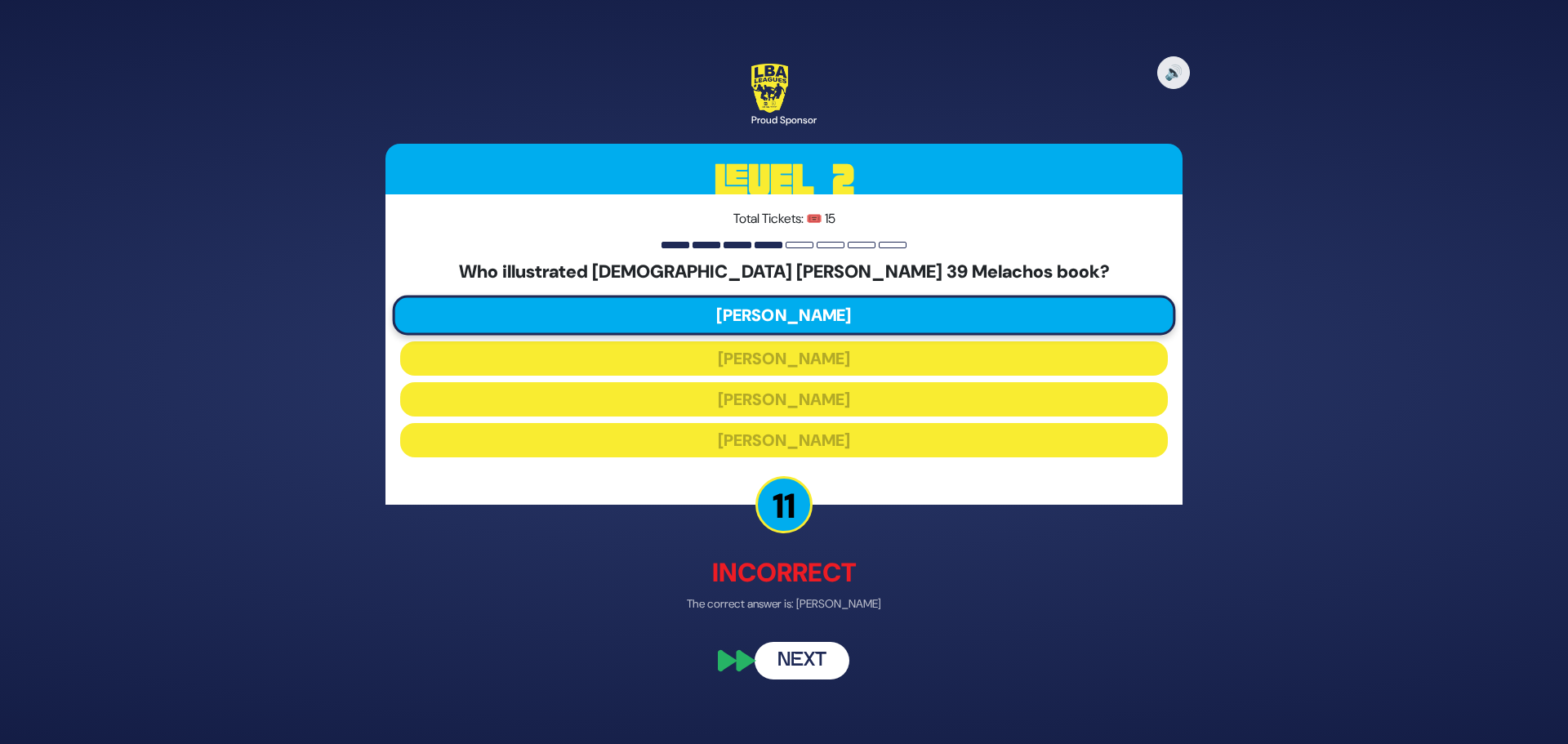
click at [808, 663] on button "Next" at bounding box center [802, 661] width 95 height 38
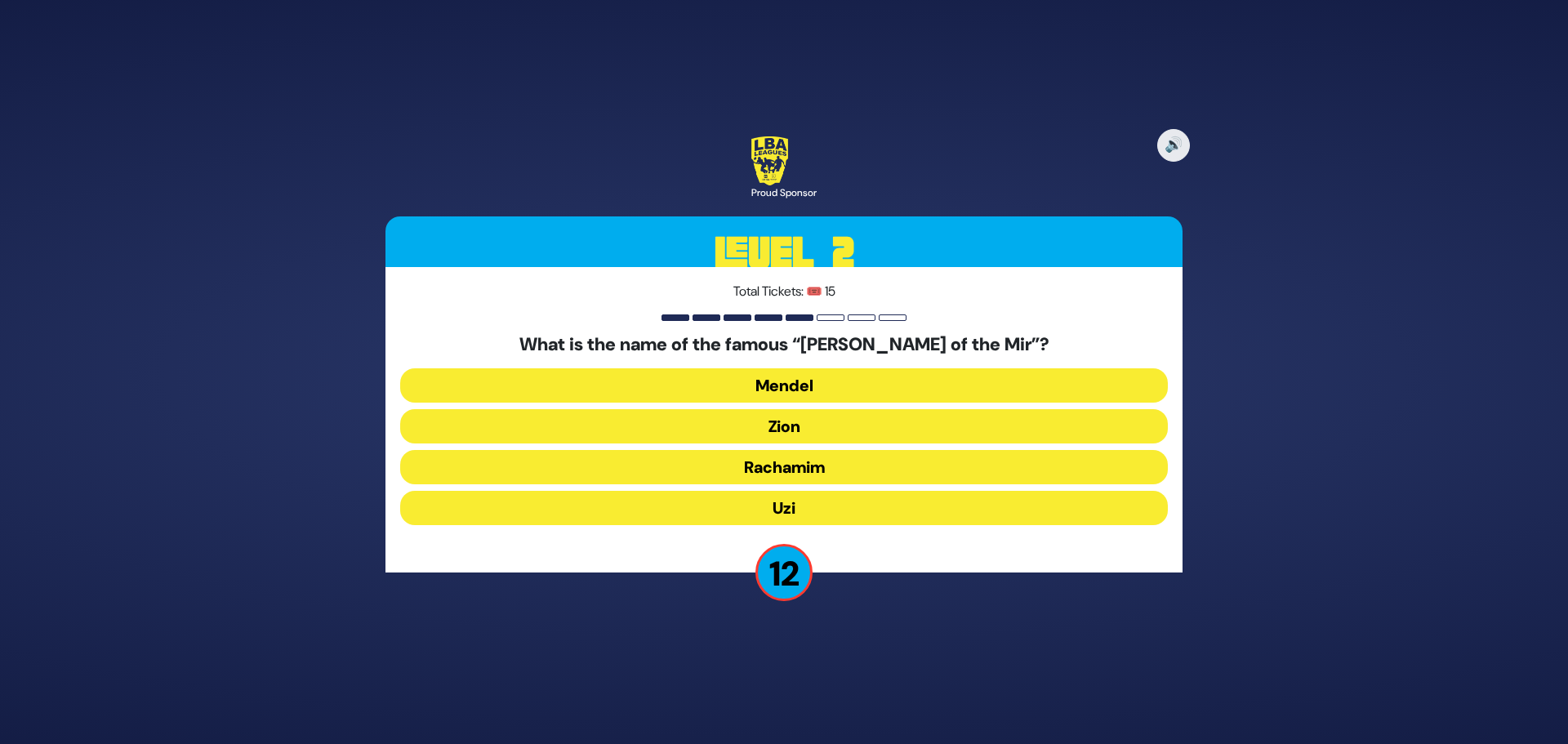
click at [766, 428] on button "Zion" at bounding box center [784, 425] width 768 height 34
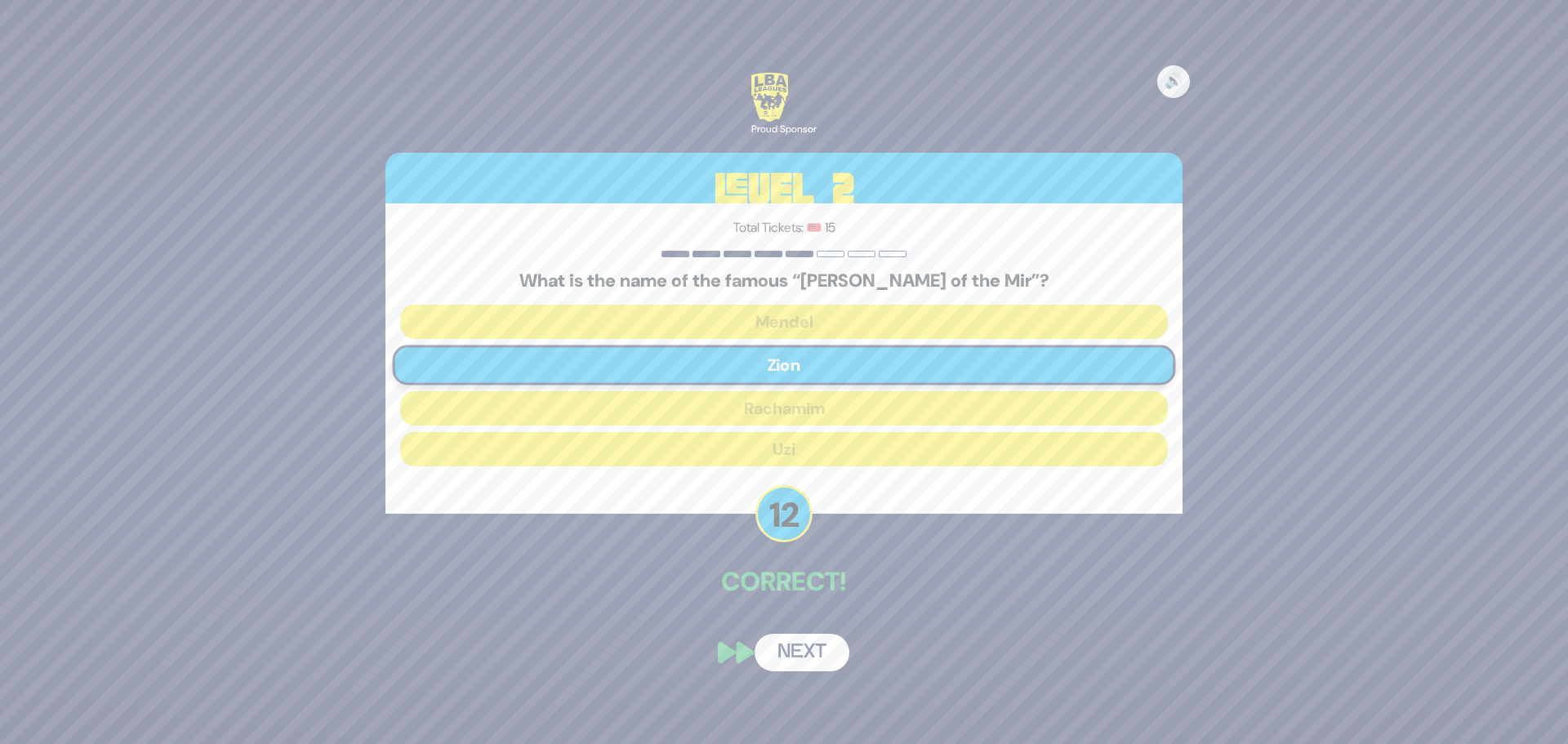
click at [801, 654] on button "Next" at bounding box center [802, 652] width 95 height 38
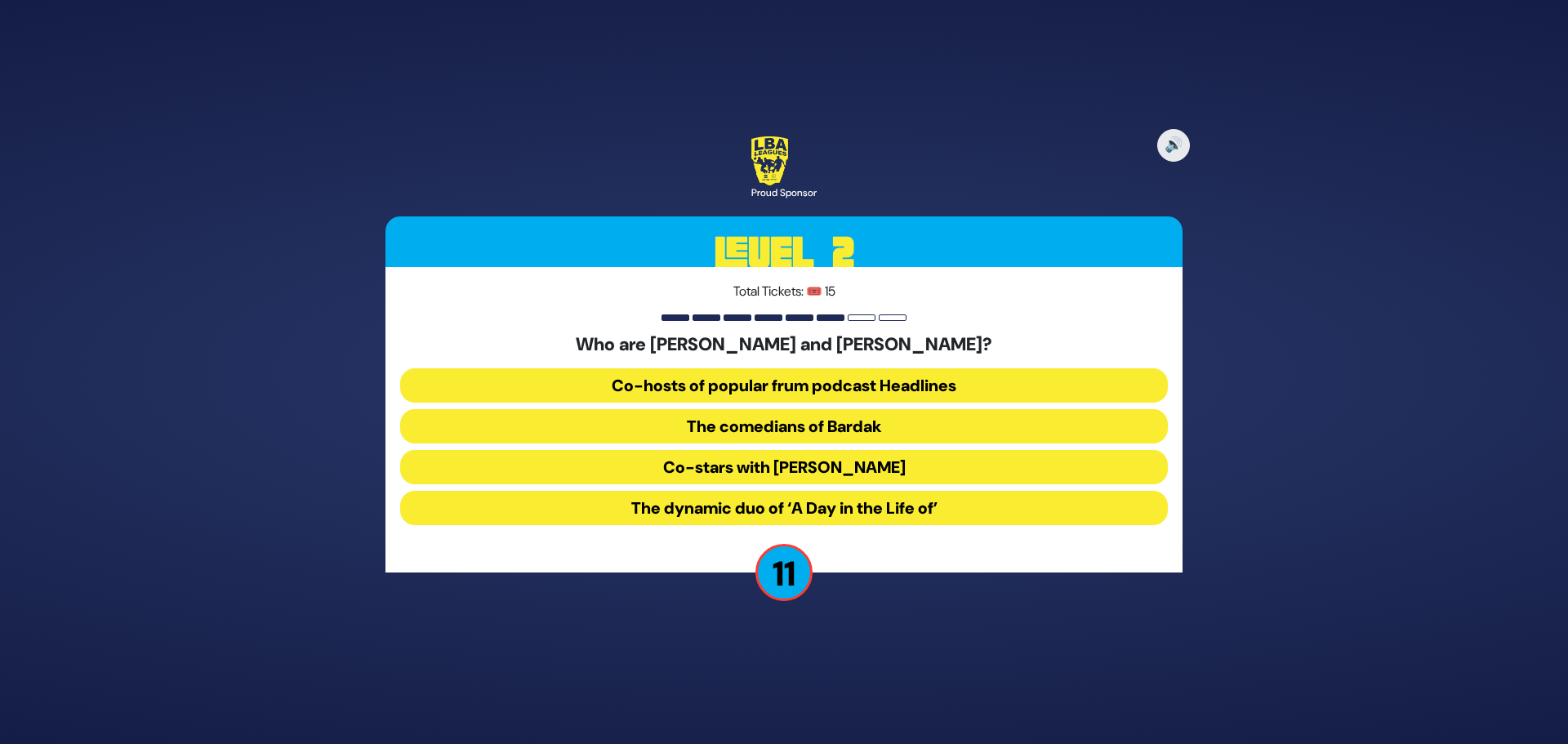
click at [859, 424] on button "The comedians of Bardak" at bounding box center [784, 425] width 768 height 34
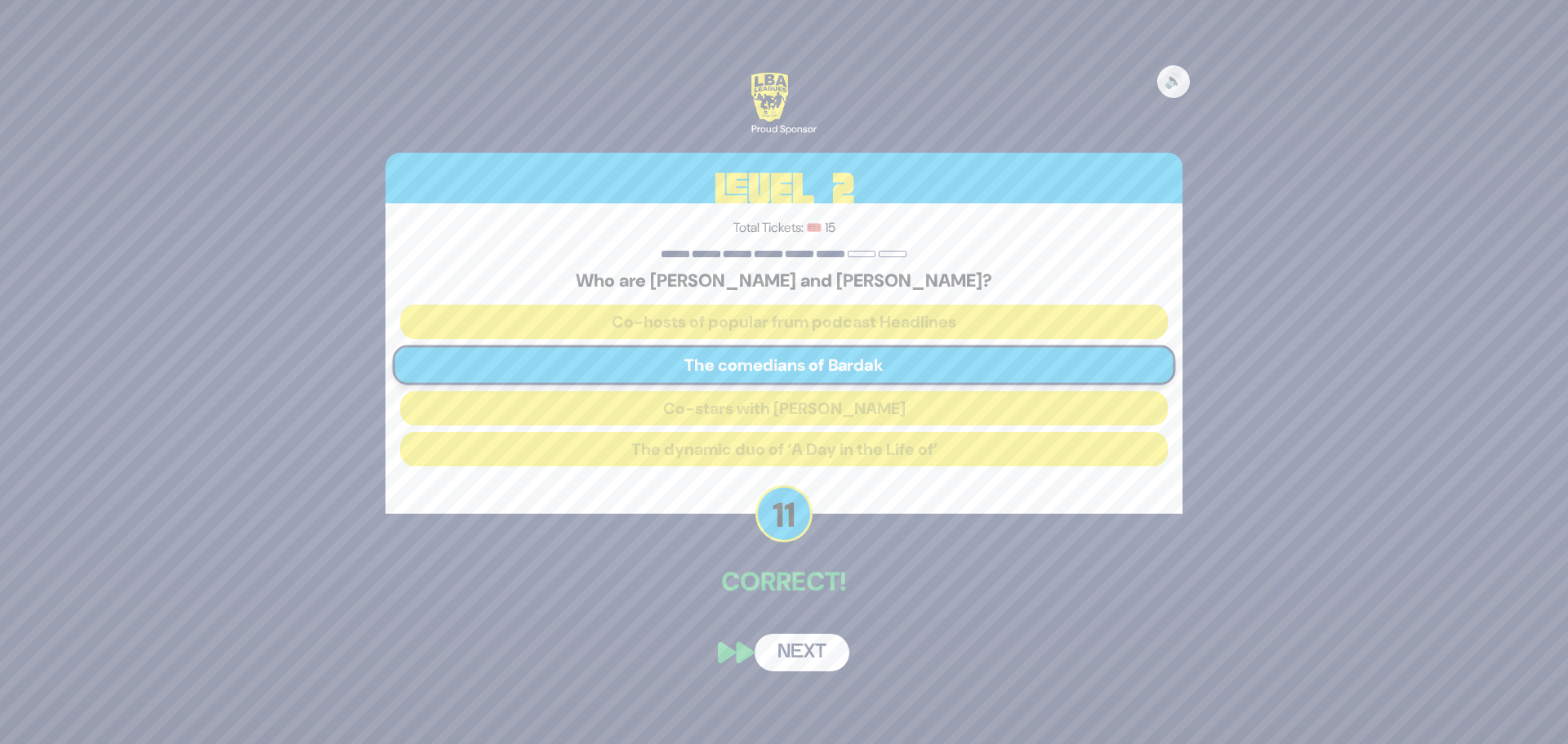
click at [803, 656] on button "Next" at bounding box center [802, 652] width 95 height 38
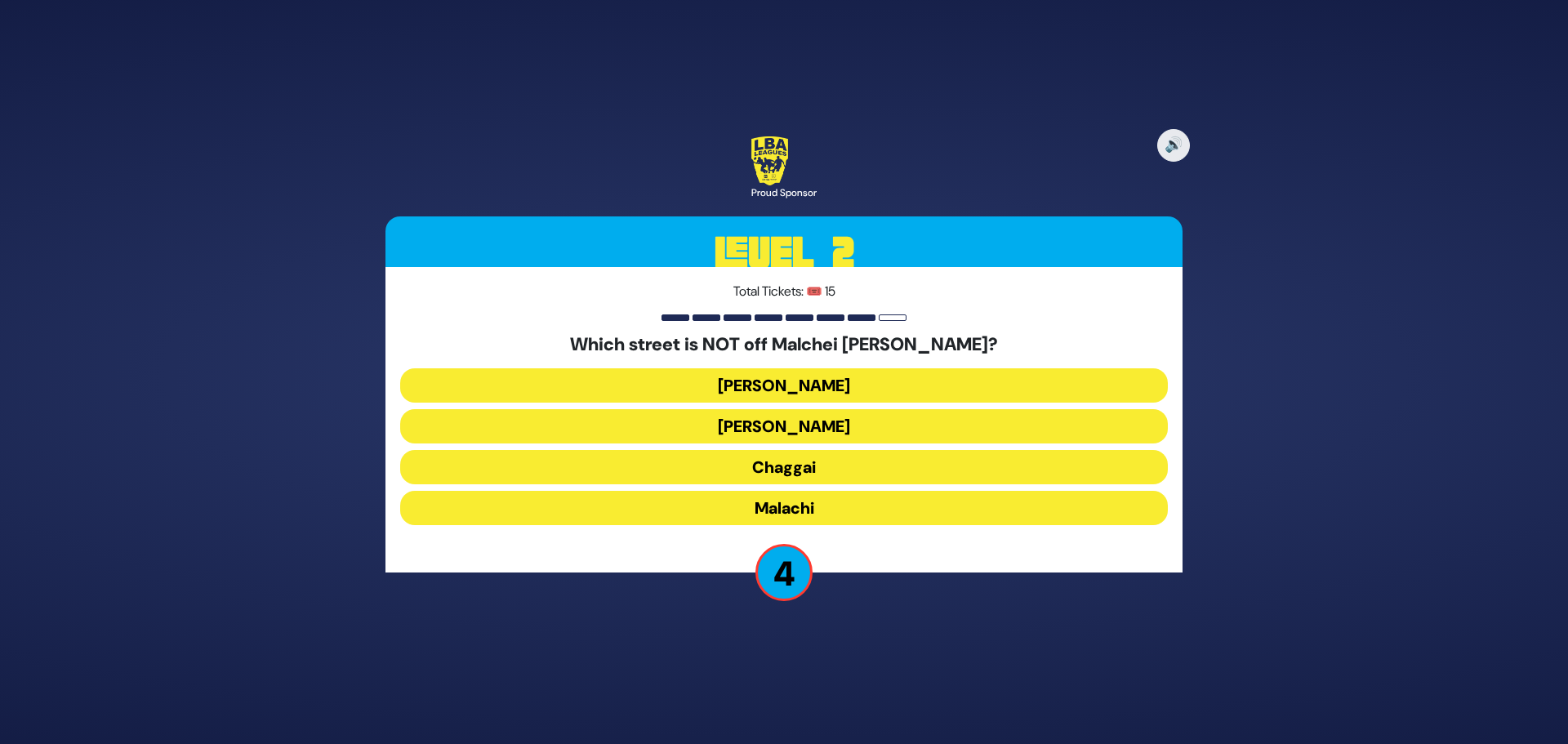
click at [850, 460] on button "Chaggai" at bounding box center [784, 467] width 768 height 34
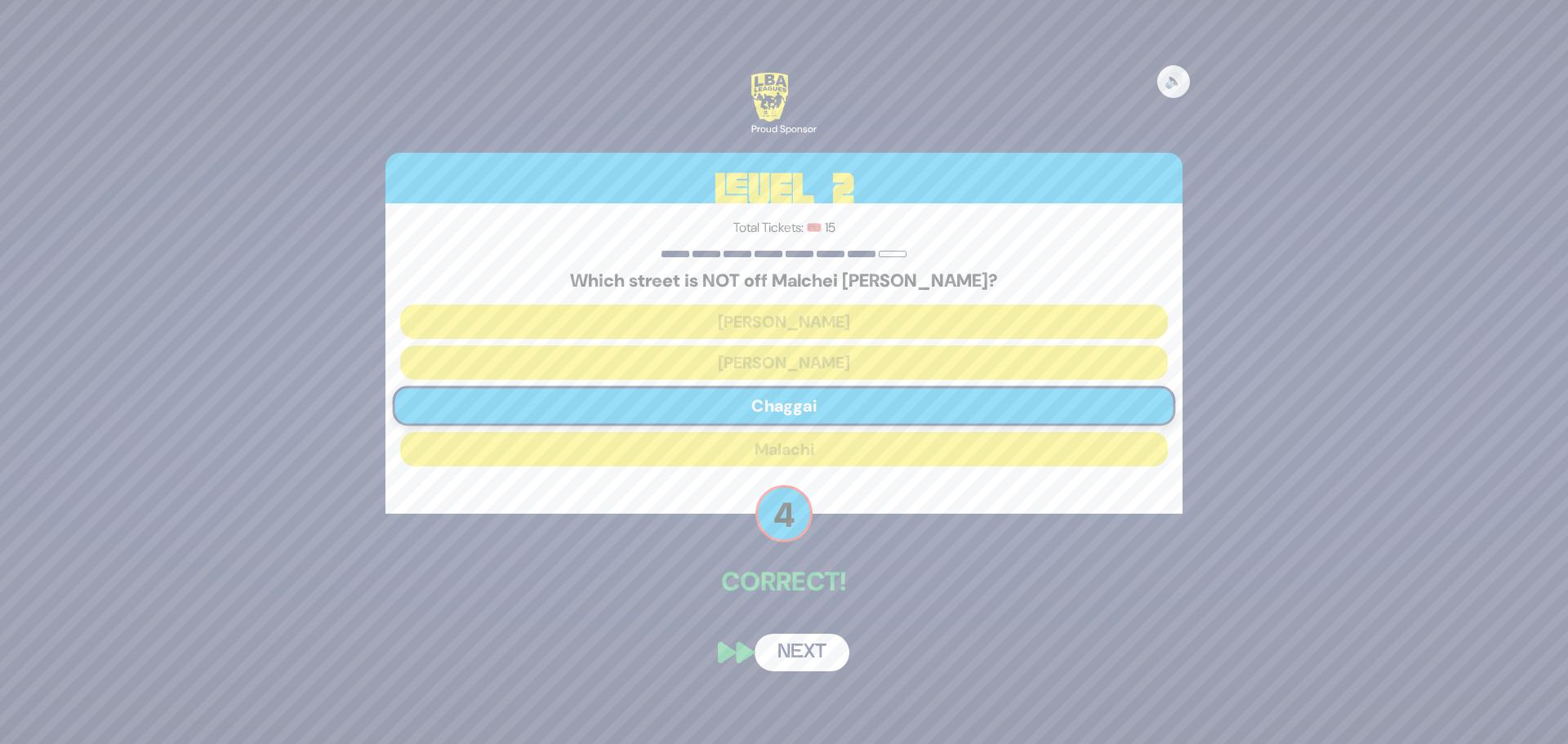
click at [817, 648] on button "Next" at bounding box center [802, 652] width 95 height 38
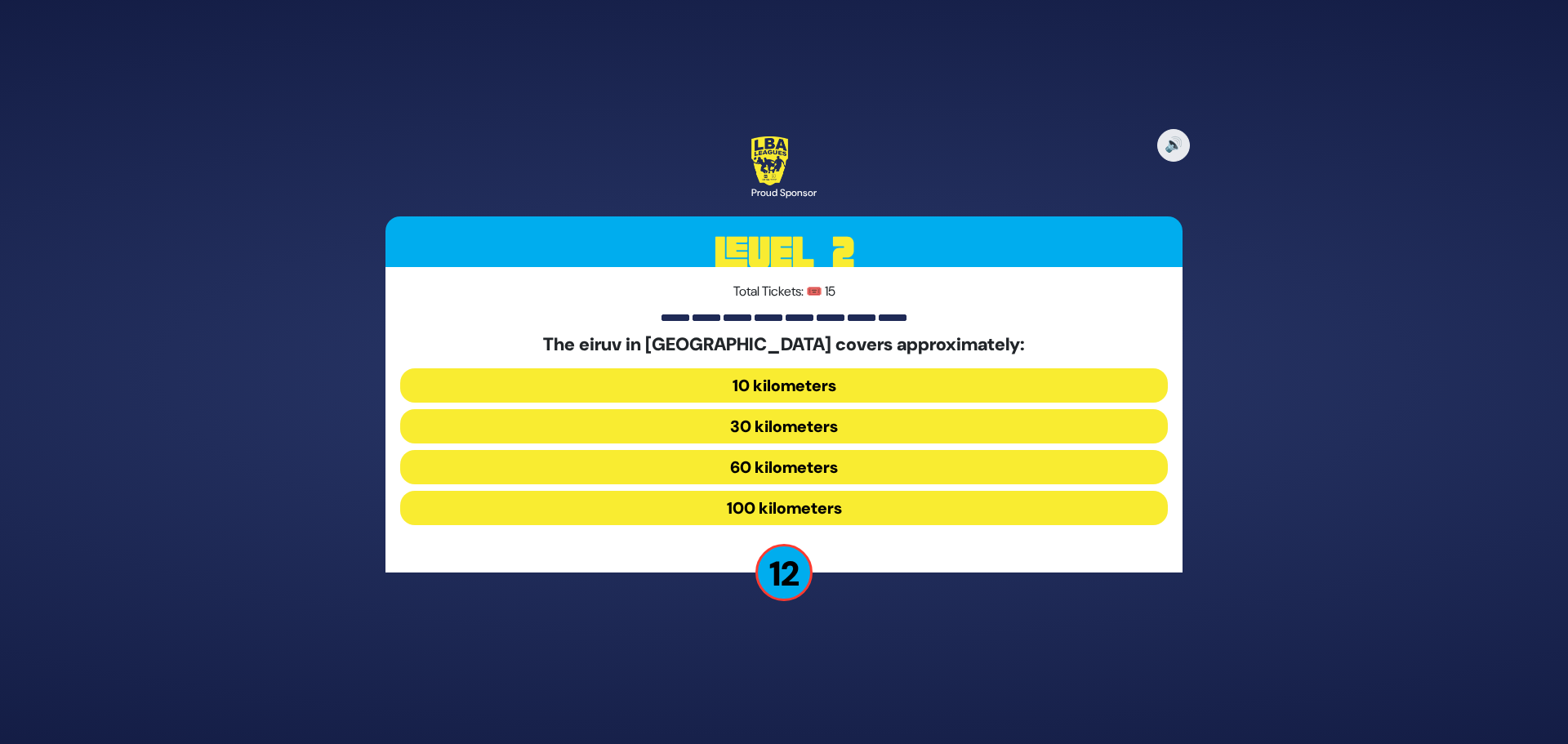
click at [830, 424] on button "30 kilometers" at bounding box center [784, 425] width 768 height 34
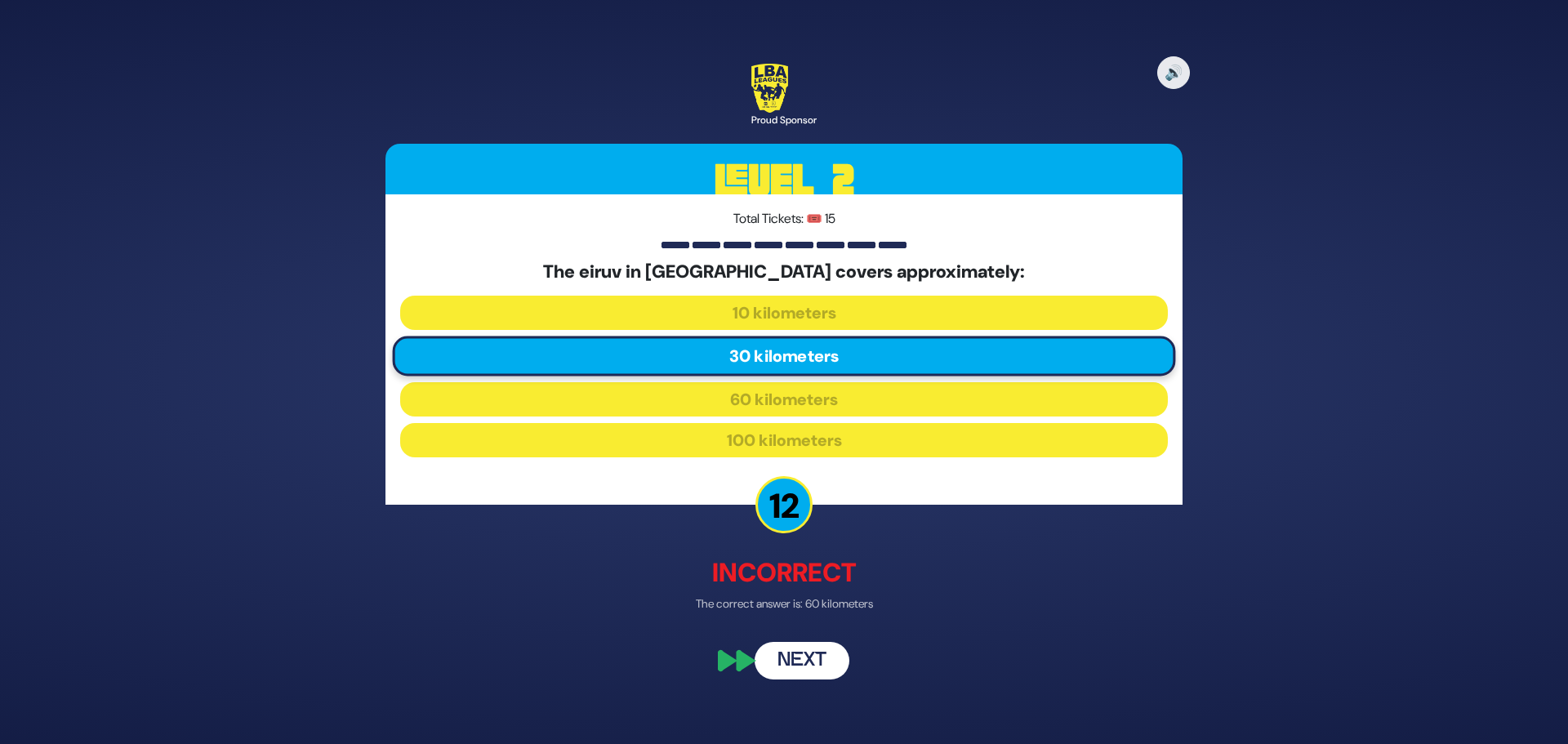
drag, startPoint x: 804, startPoint y: 665, endPoint x: 798, endPoint y: 656, distance: 10.8
click at [805, 665] on button "Next" at bounding box center [802, 661] width 95 height 38
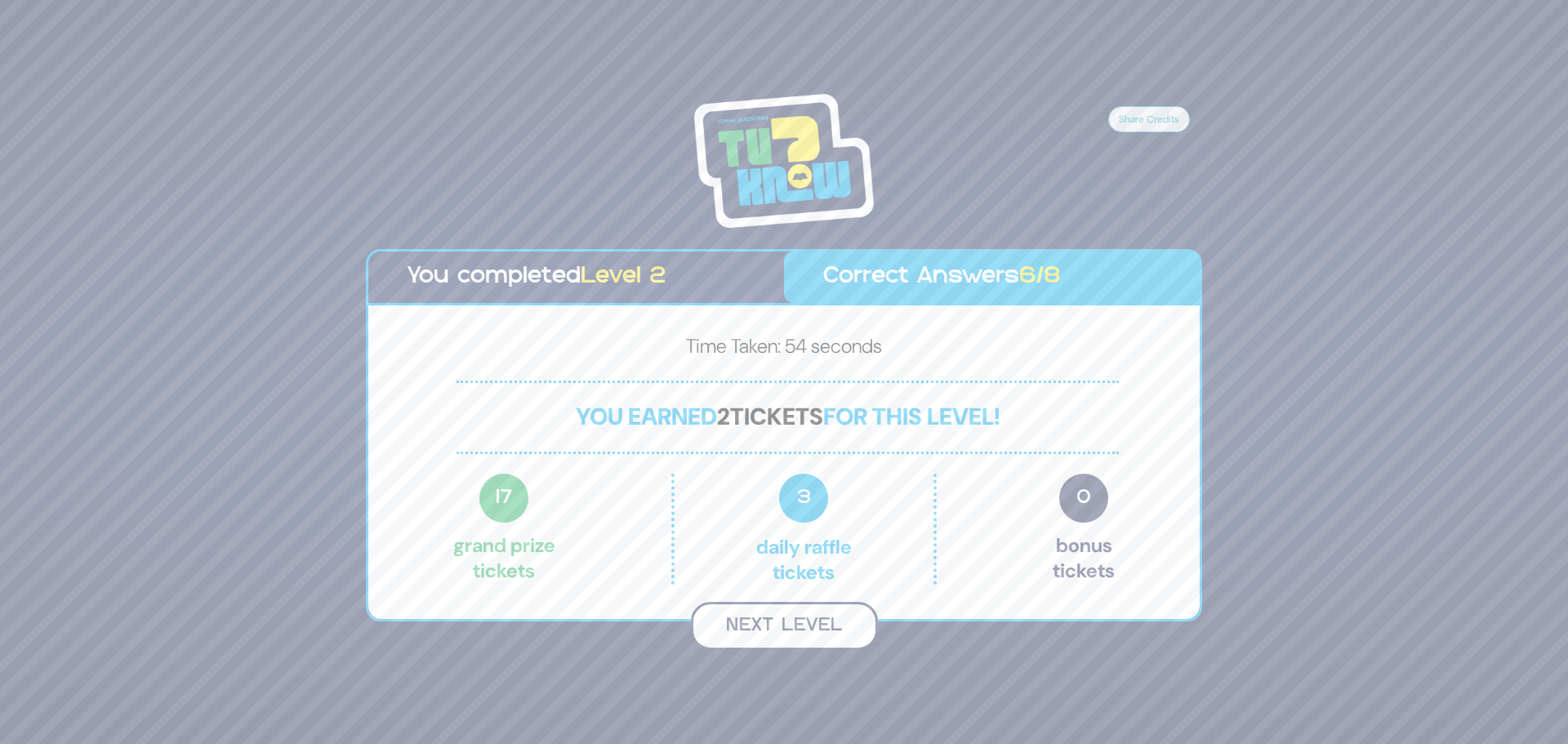
click at [792, 636] on button "Next Level" at bounding box center [784, 626] width 187 height 48
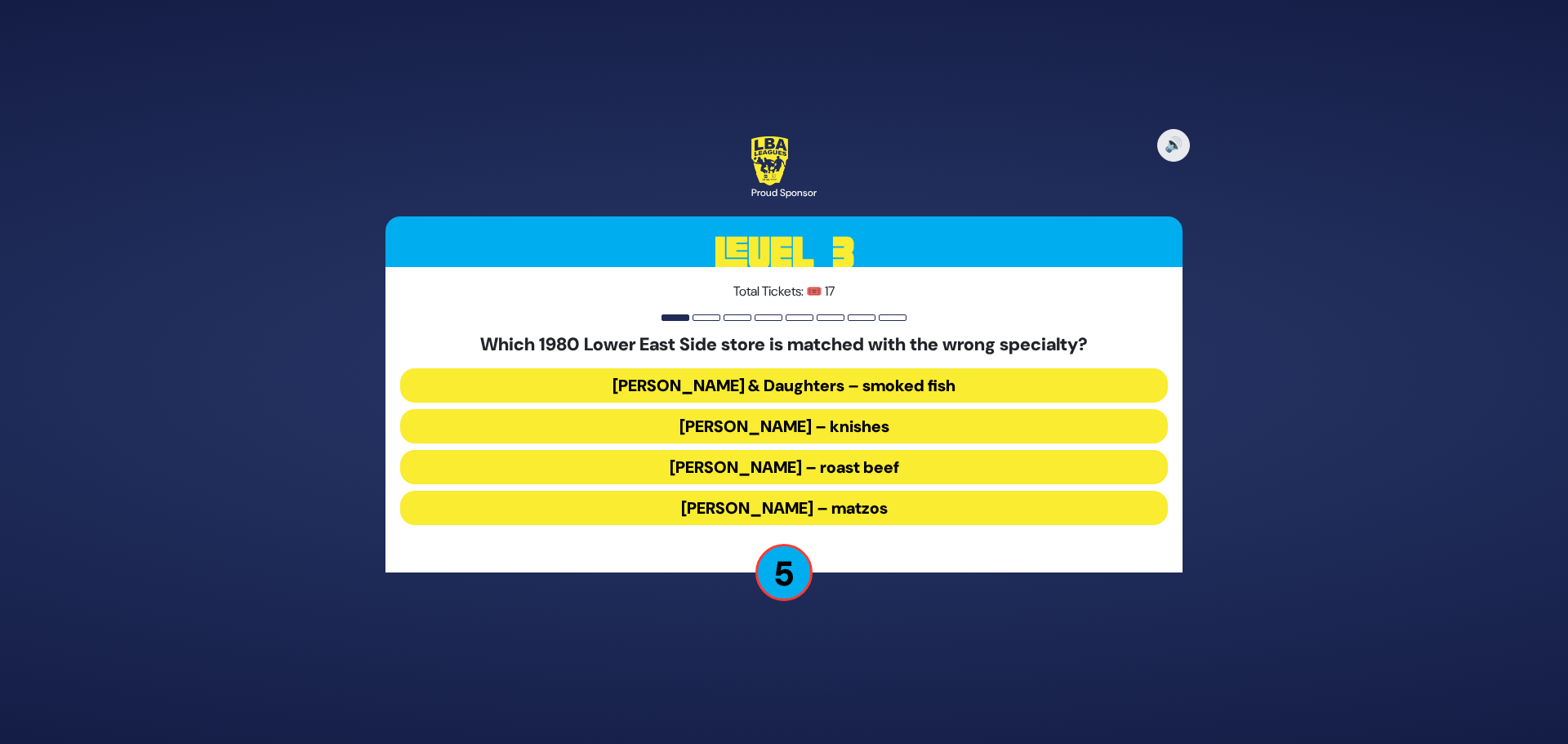
click at [733, 419] on button "[PERSON_NAME] – knishes" at bounding box center [784, 425] width 768 height 34
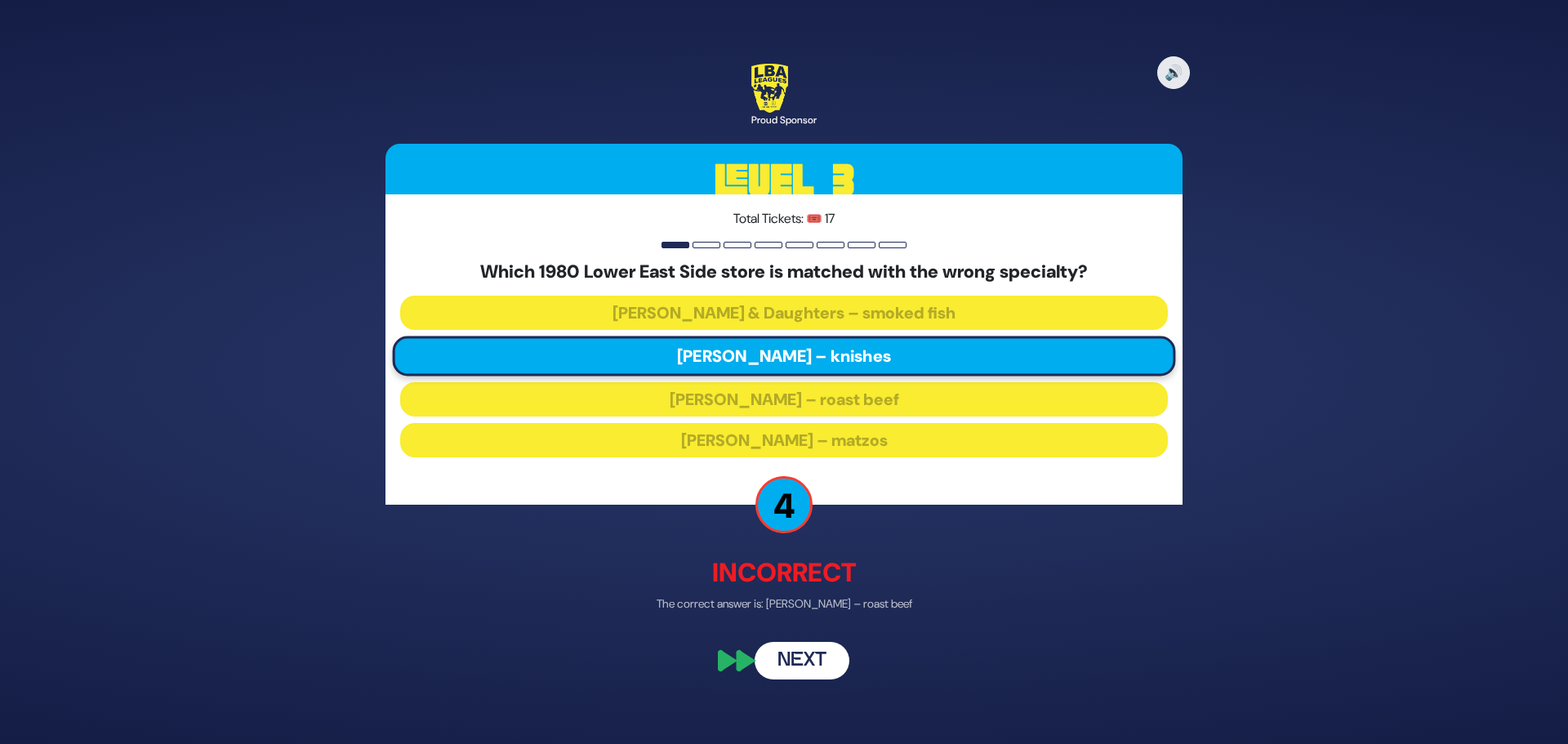
click at [807, 664] on button "Next" at bounding box center [802, 661] width 95 height 38
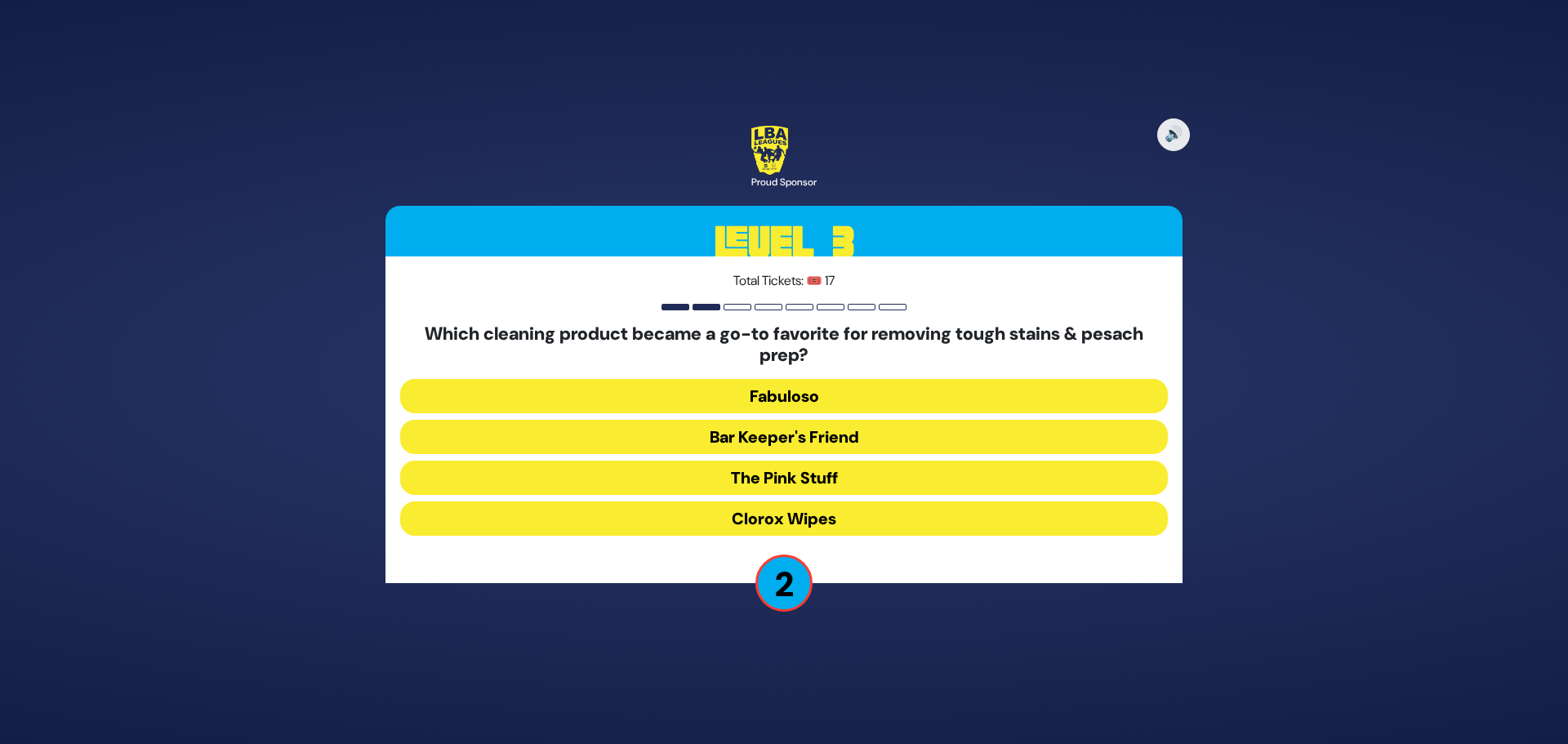
click at [858, 521] on button "Clorox Wipes" at bounding box center [784, 518] width 768 height 34
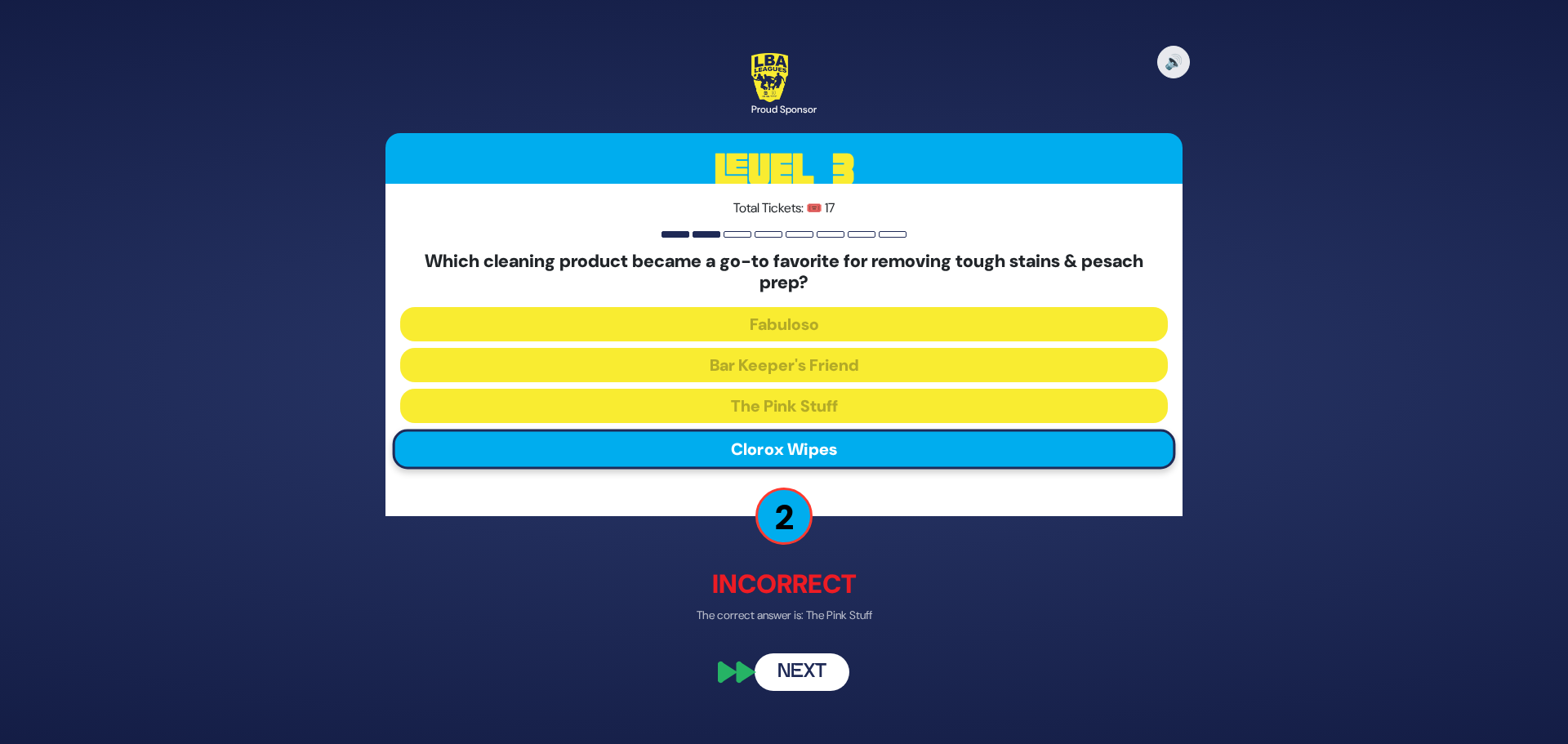
click at [813, 676] on button "Next" at bounding box center [802, 672] width 95 height 38
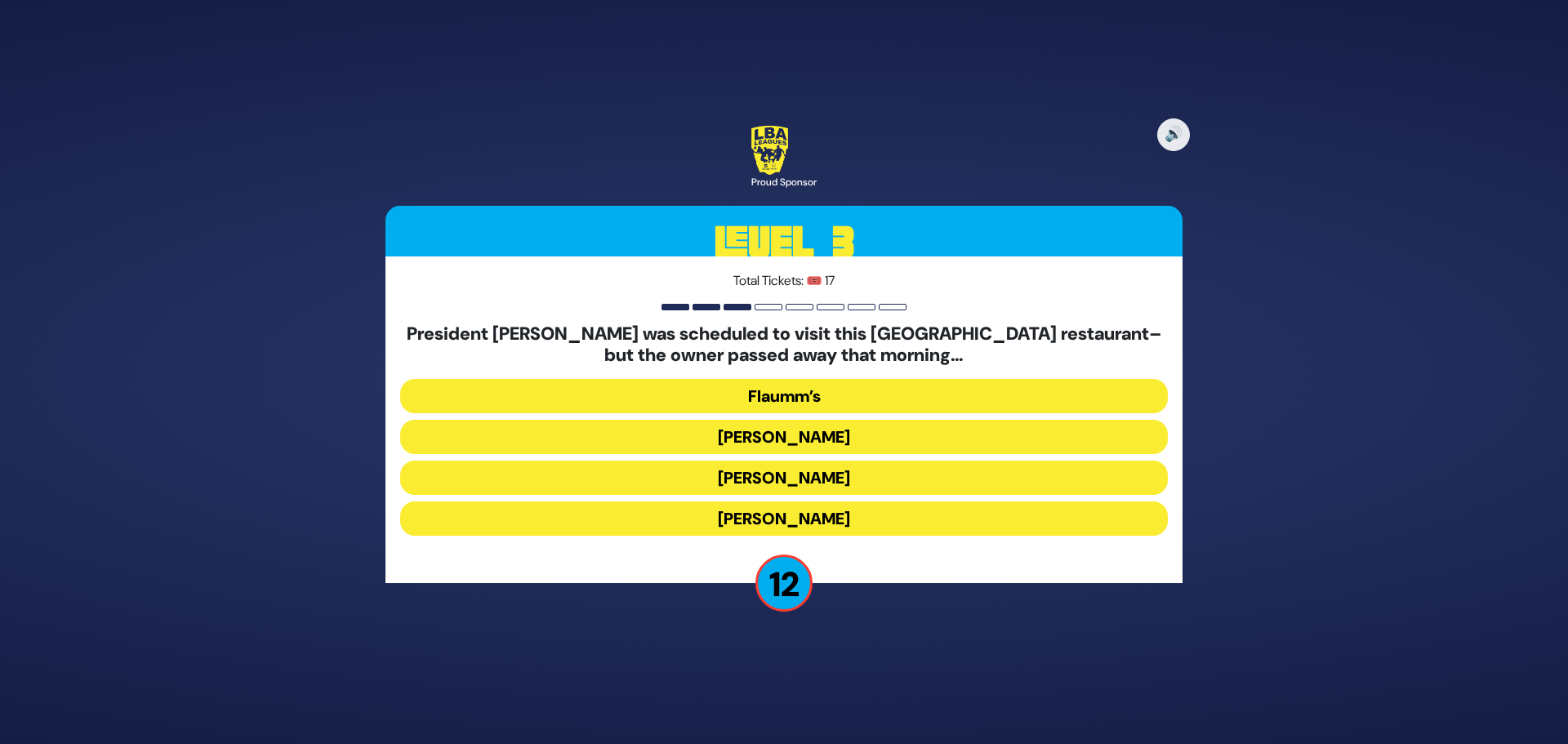
click at [807, 474] on button "[PERSON_NAME]" at bounding box center [784, 477] width 768 height 34
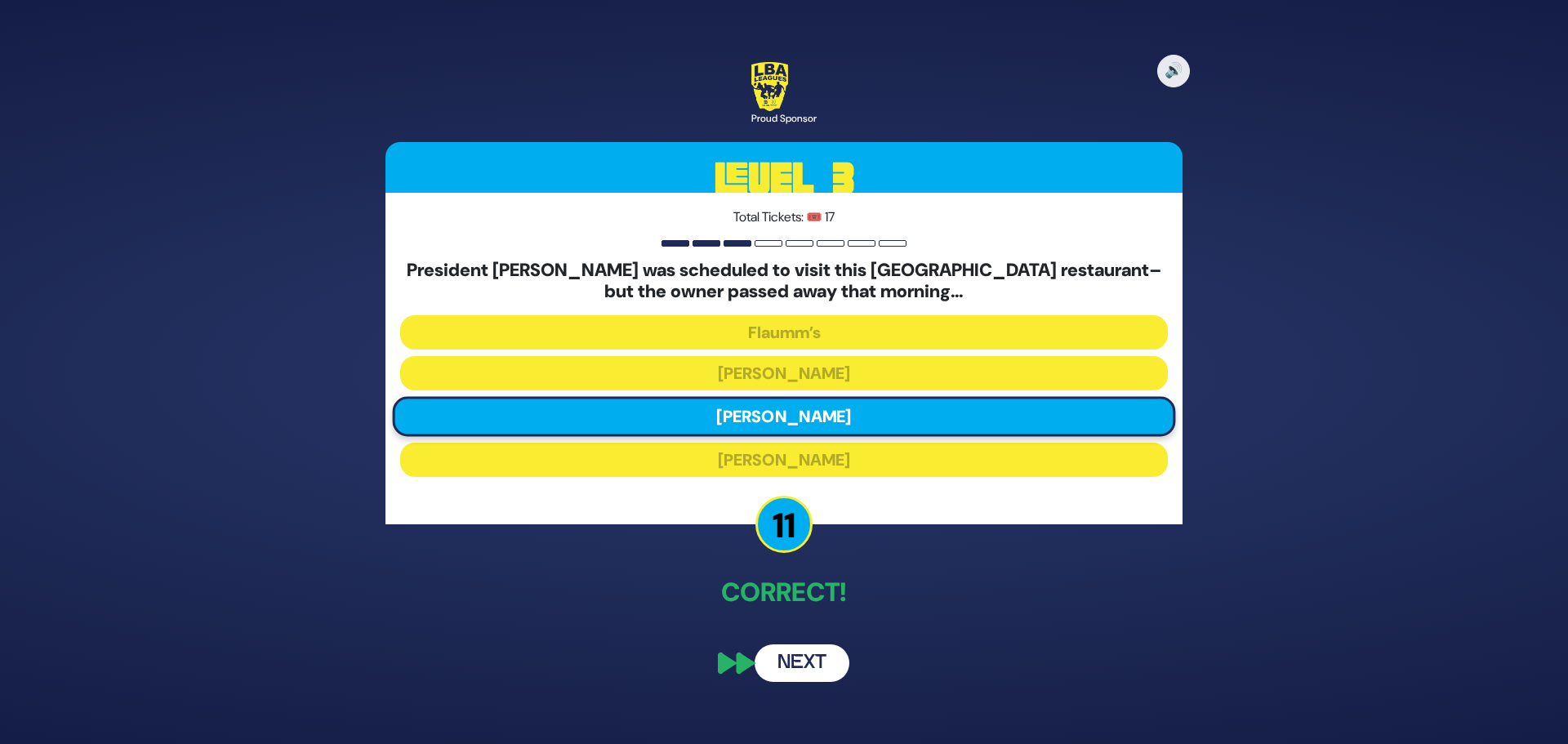
click at [813, 660] on button "Next" at bounding box center [802, 663] width 95 height 38
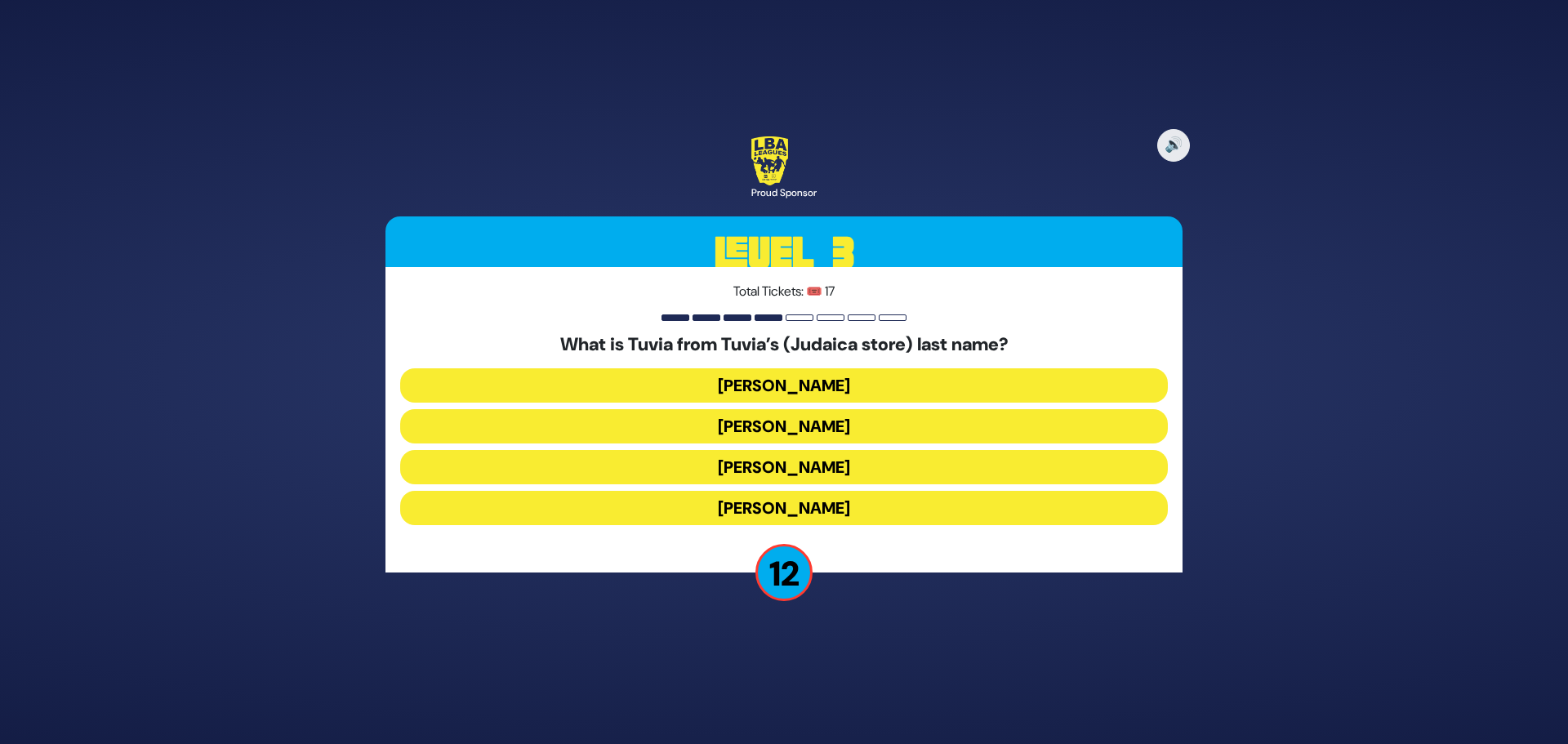
click at [760, 469] on button "[PERSON_NAME]" at bounding box center [784, 467] width 768 height 34
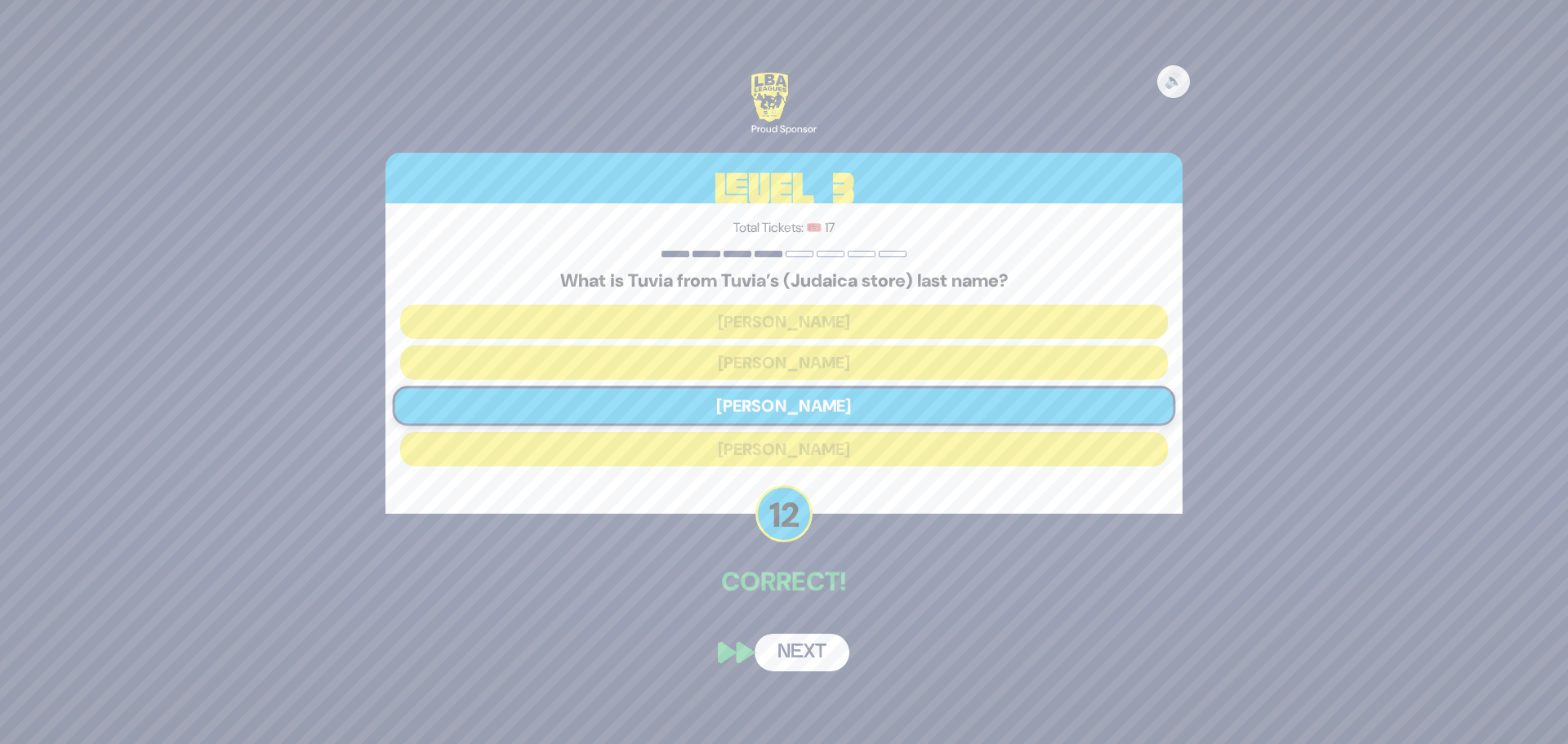
click at [808, 639] on button "Next" at bounding box center [802, 652] width 95 height 38
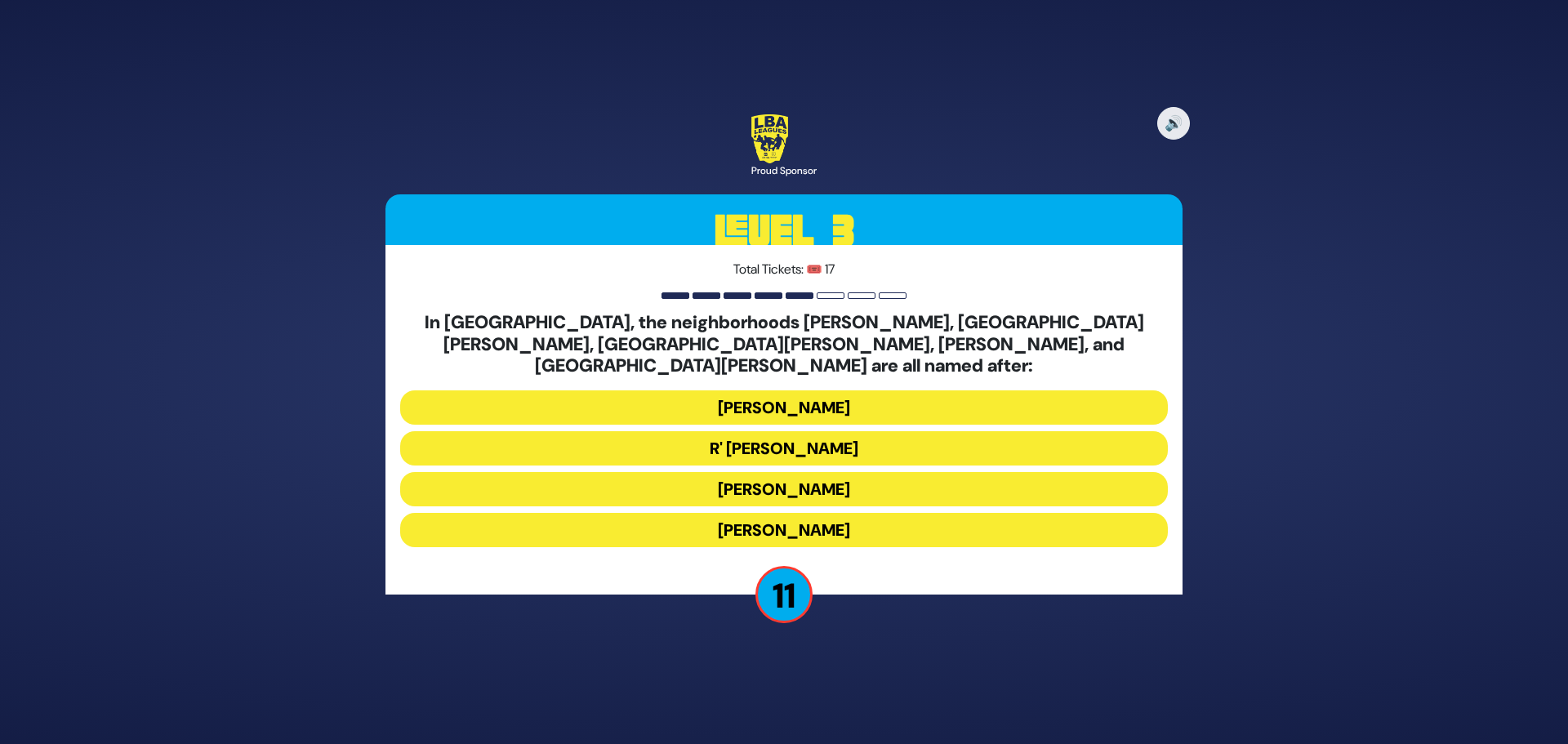
click at [801, 480] on button "[PERSON_NAME]" at bounding box center [784, 489] width 768 height 34
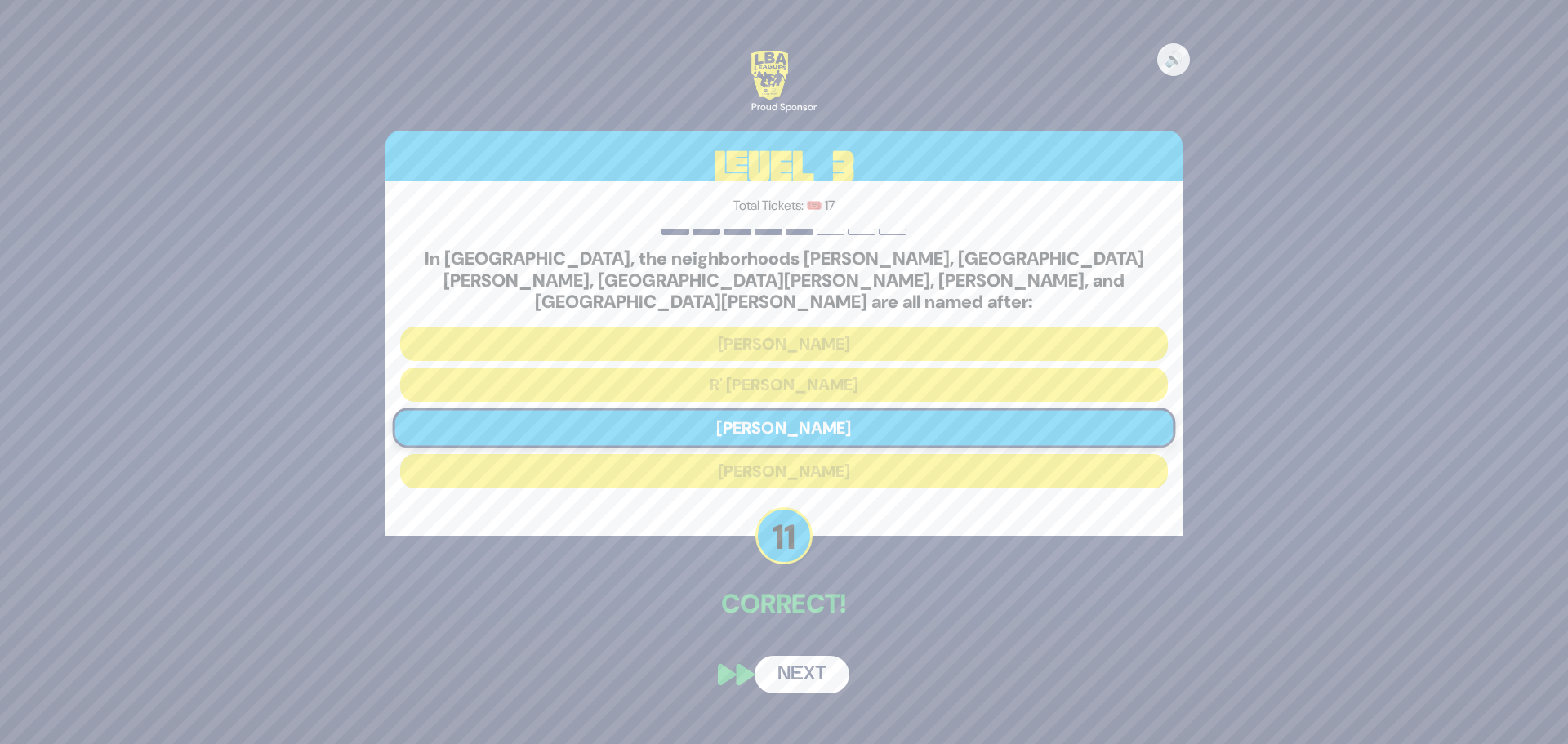
click at [815, 657] on button "Next" at bounding box center [802, 674] width 95 height 38
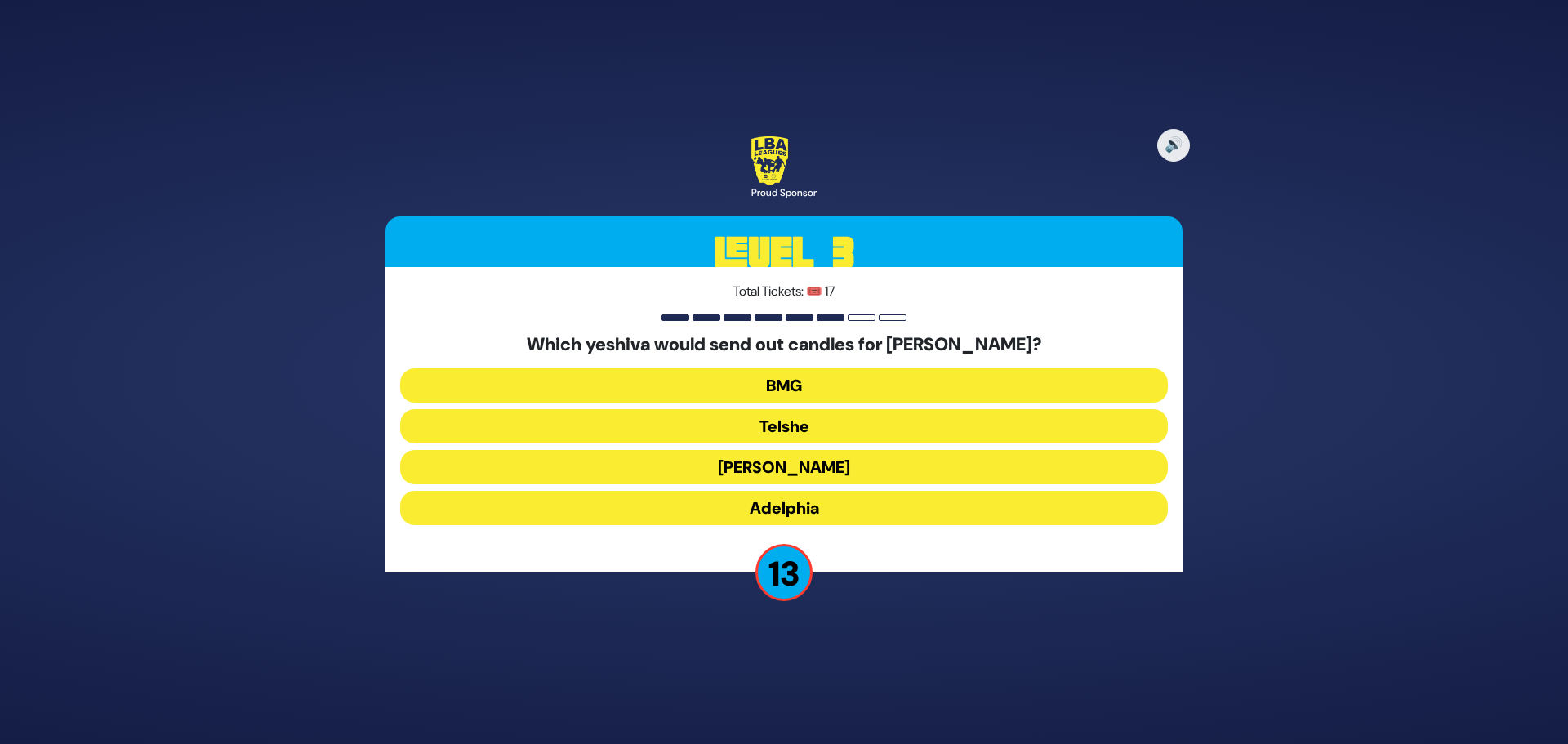
click at [790, 419] on button "Telshe" at bounding box center [784, 425] width 768 height 34
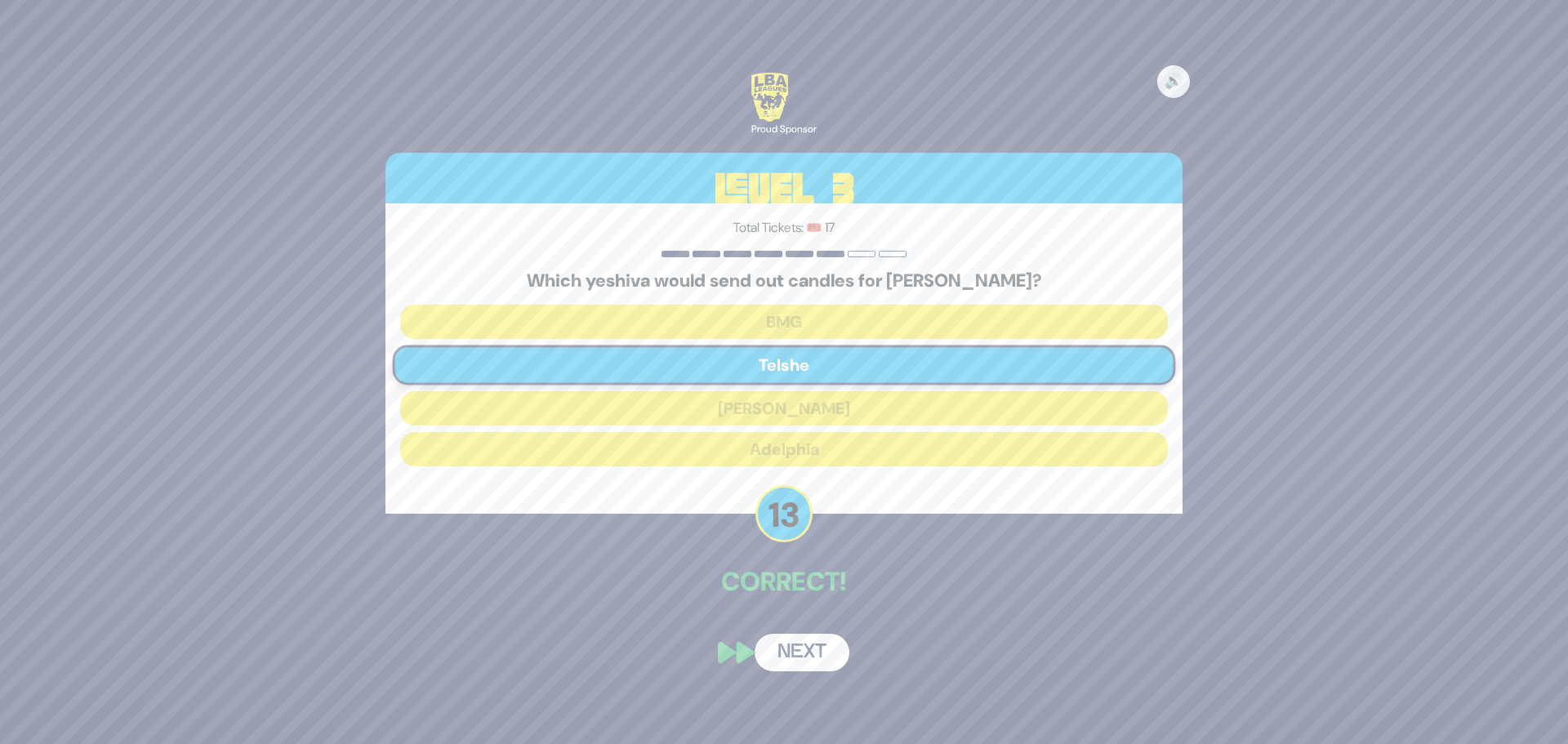
click at [791, 663] on button "Next" at bounding box center [802, 652] width 95 height 38
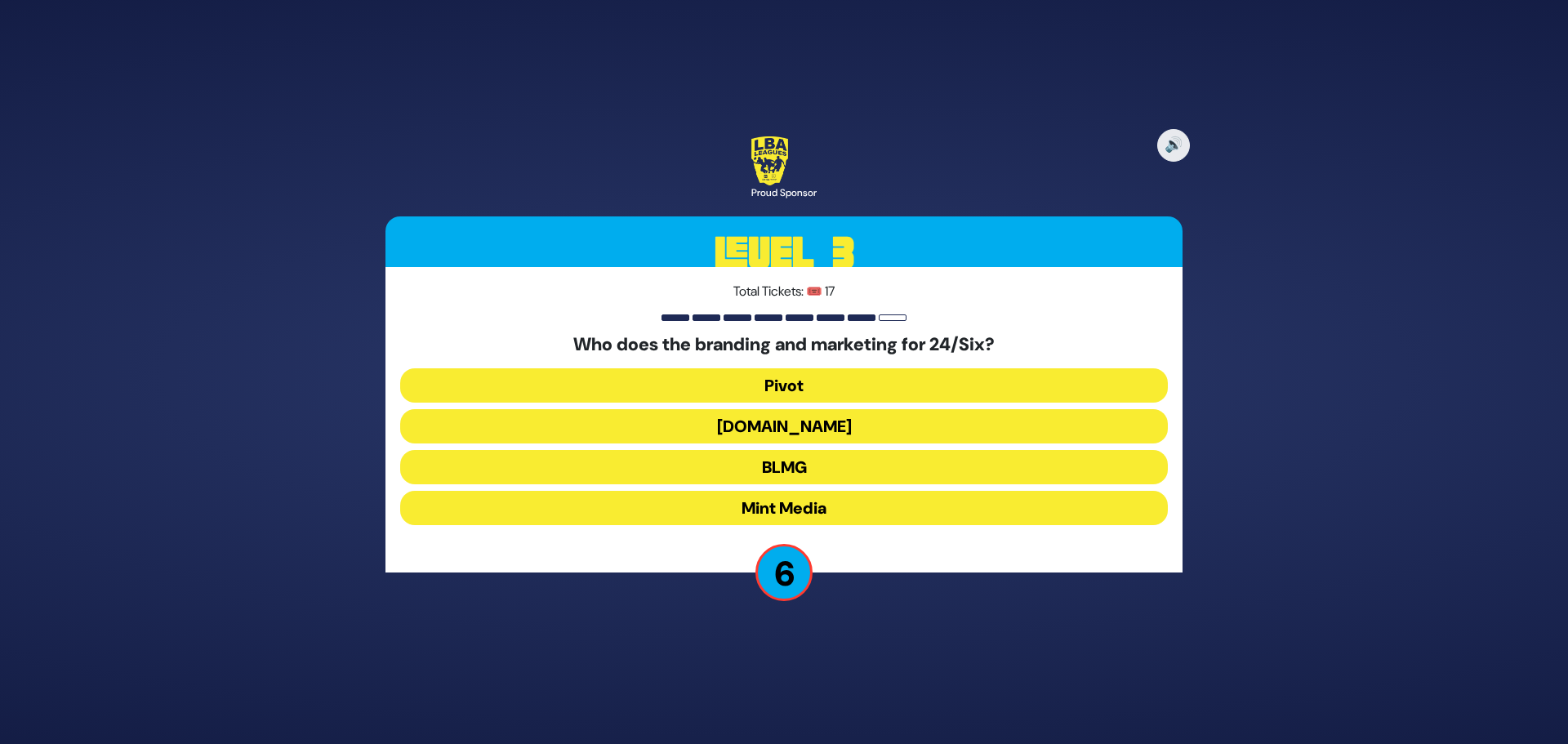
click at [754, 507] on button "Mint Media" at bounding box center [784, 507] width 768 height 34
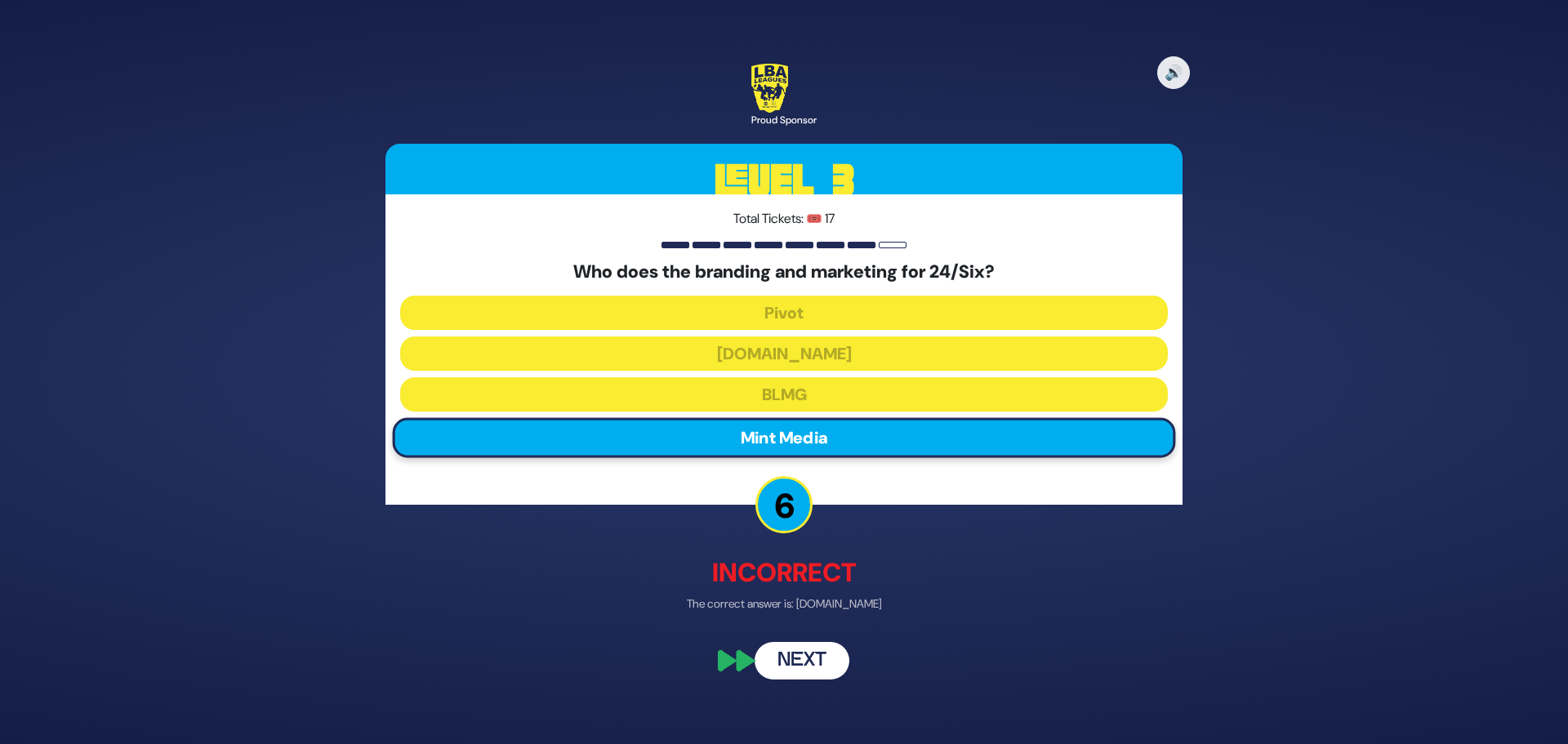
click at [823, 669] on button "Next" at bounding box center [802, 661] width 95 height 38
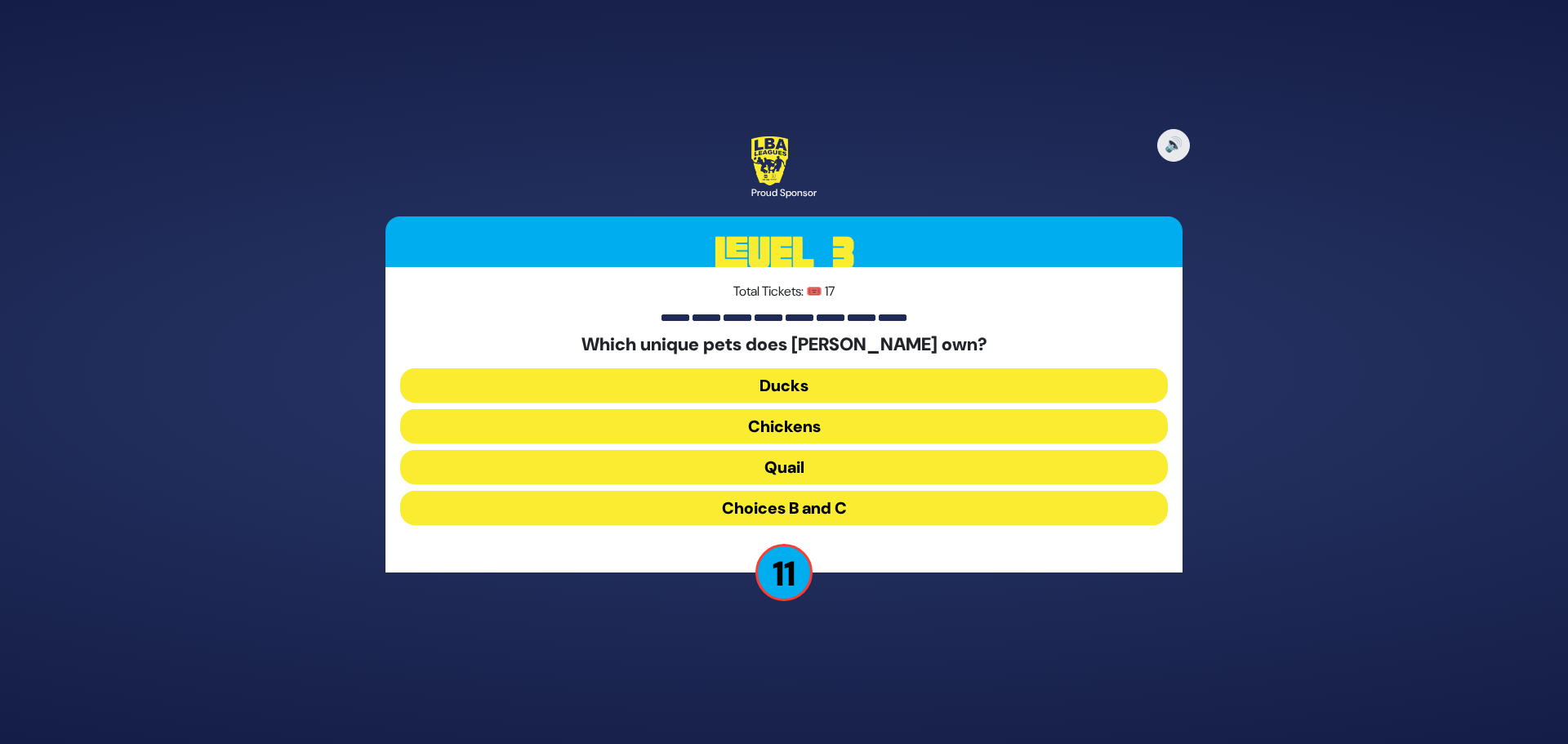
click at [837, 506] on button "Choices B and C" at bounding box center [784, 507] width 768 height 34
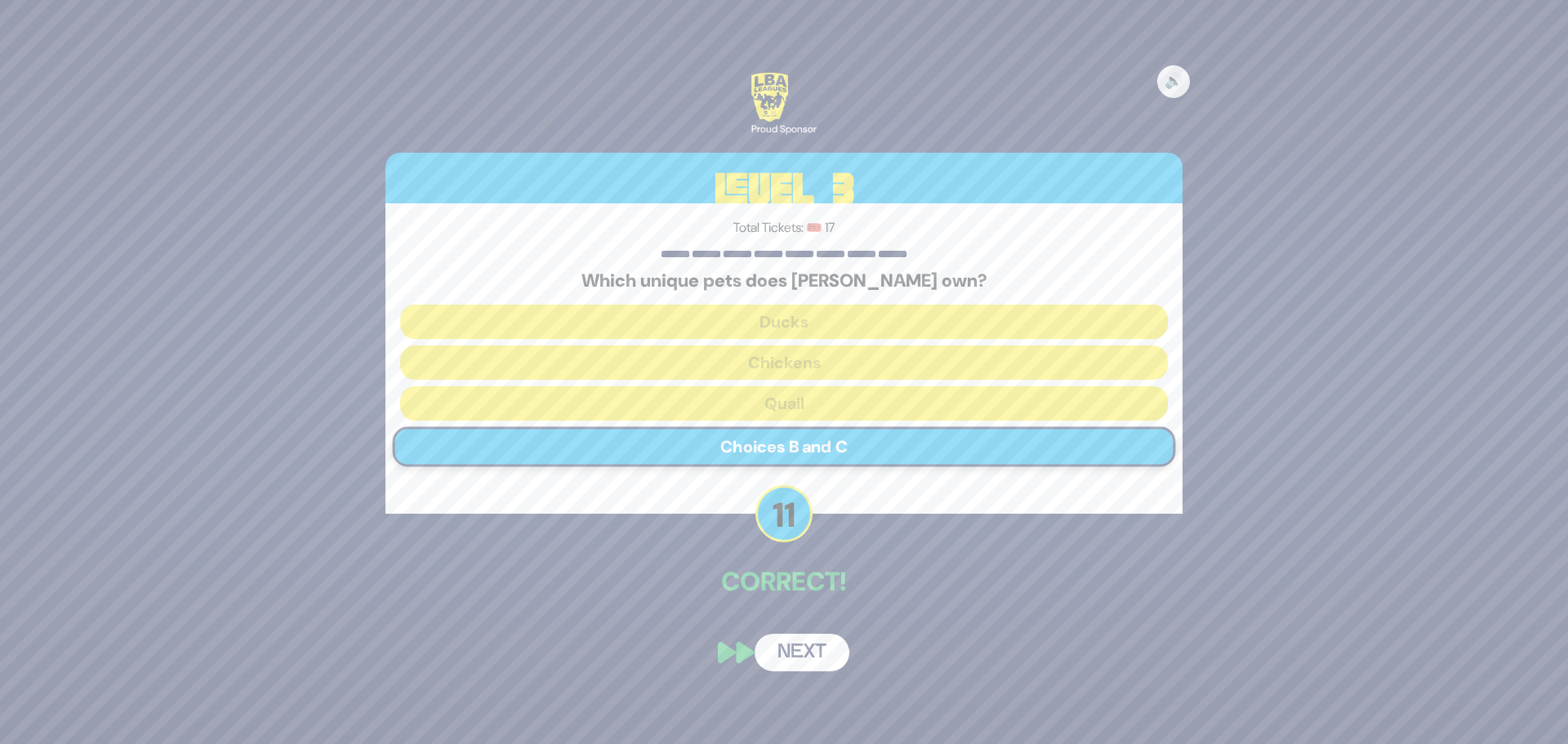
click at [804, 654] on button "Next" at bounding box center [802, 652] width 95 height 38
